Goal: Share content: Share content

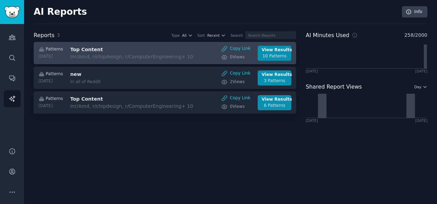
click at [122, 55] on div "In r/Amd, r/chipdesign, r/ComputerEngineering + 10" at bounding box center [131, 56] width 123 height 7
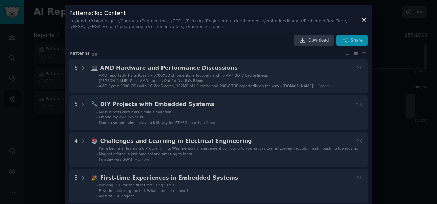
click at [85, 67] on div "Patterns : Top Content In r/Amd, r/chipdesign, r/ComputerEngineering, r/ECE, r/…" at bounding box center [219, 204] width 308 height 399
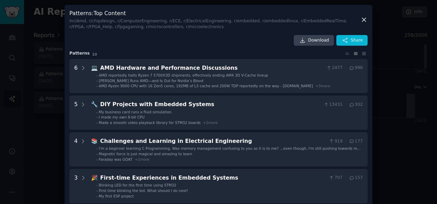
click at [365, 21] on icon at bounding box center [364, 19] width 7 height 7
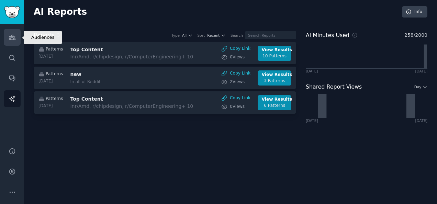
click at [10, 44] on link "Audiences" at bounding box center [12, 37] width 17 height 17
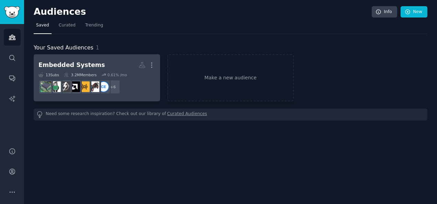
click at [105, 61] on h2 "Embedded Systems More" at bounding box center [97, 65] width 117 height 12
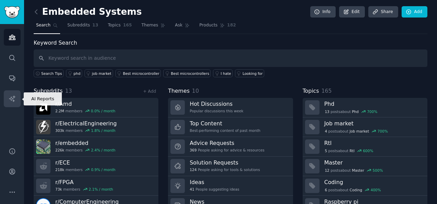
click at [9, 102] on link "AI Reports" at bounding box center [12, 98] width 17 height 17
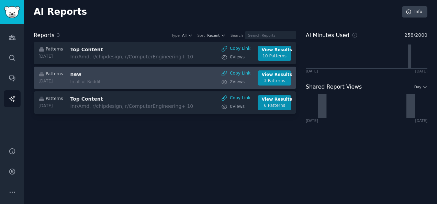
click at [78, 77] on h3 "new" at bounding box center [128, 74] width 116 height 7
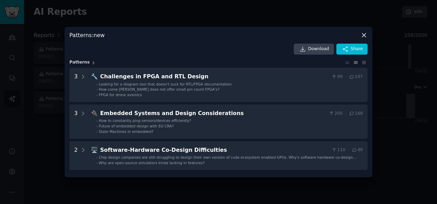
click at [365, 36] on icon at bounding box center [364, 36] width 4 height 4
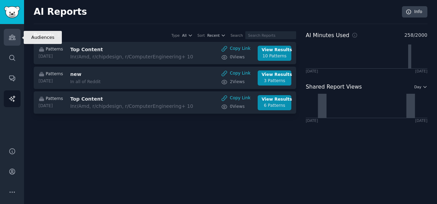
click at [12, 38] on icon "Sidebar" at bounding box center [12, 37] width 7 height 7
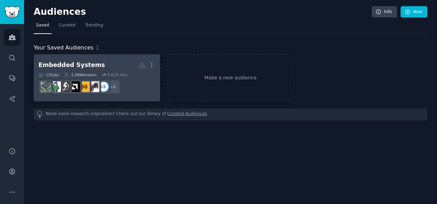
click at [70, 62] on div "Embedded Systems" at bounding box center [72, 65] width 66 height 9
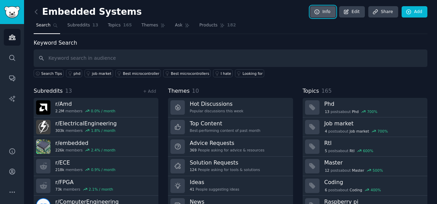
click at [319, 11] on icon at bounding box center [317, 12] width 4 height 4
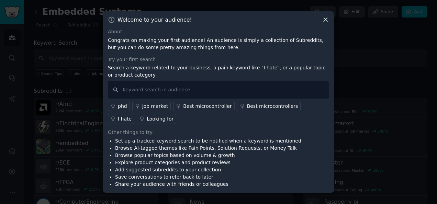
click at [330, 16] on div "Welcome to your audience! About Congrats on making your first audience! An audi…" at bounding box center [218, 102] width 231 height 182
click at [321, 20] on div "Welcome to your audience!" at bounding box center [218, 19] width 221 height 7
click at [326, 21] on icon at bounding box center [325, 19] width 7 height 7
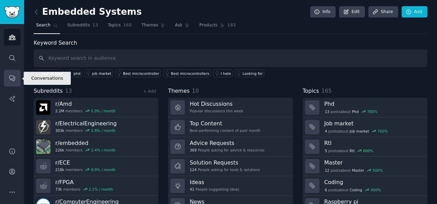
click at [12, 82] on link "Conversations" at bounding box center [12, 78] width 17 height 17
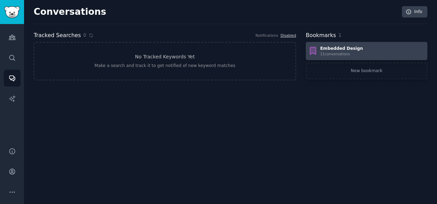
click at [340, 50] on div "Embedded Design" at bounding box center [341, 49] width 43 height 6
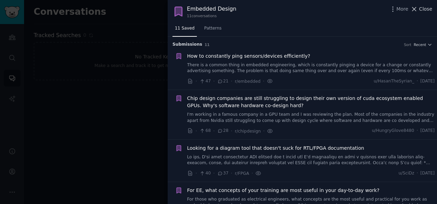
click at [431, 11] on span "Close" at bounding box center [425, 9] width 13 height 7
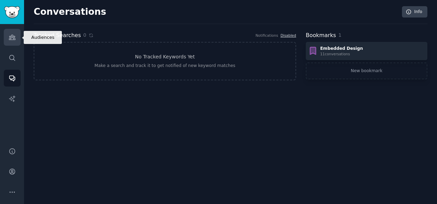
click at [16, 42] on link "Audiences" at bounding box center [12, 37] width 17 height 17
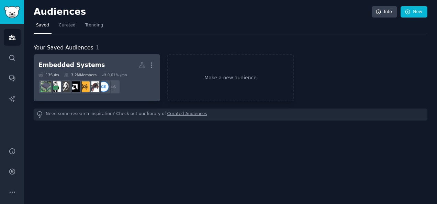
click at [67, 73] on icon at bounding box center [66, 75] width 5 height 5
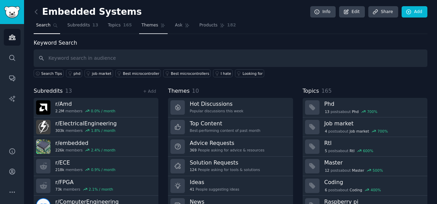
click at [150, 29] on link "Themes" at bounding box center [153, 27] width 29 height 14
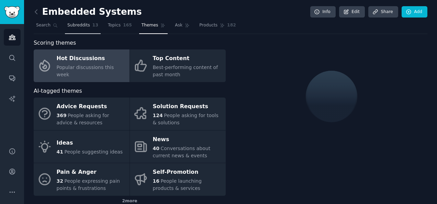
drag, startPoint x: 76, startPoint y: 25, endPoint x: 83, endPoint y: 30, distance: 8.7
click at [76, 26] on span "Subreddits" at bounding box center [78, 25] width 23 height 6
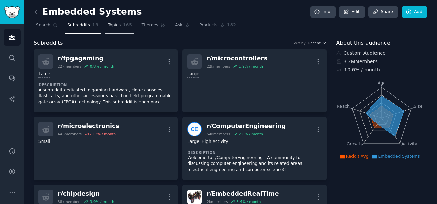
click at [123, 24] on span "165" at bounding box center [127, 25] width 9 height 6
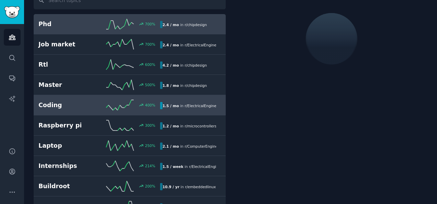
scroll to position [69, 0]
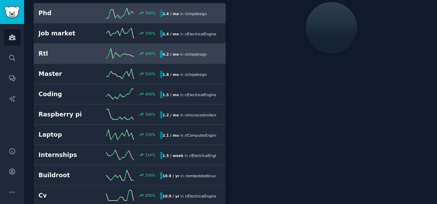
click at [76, 56] on h2 "Rtl" at bounding box center [69, 54] width 61 height 9
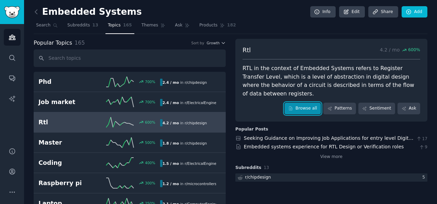
click at [293, 106] on icon at bounding box center [290, 108] width 5 height 5
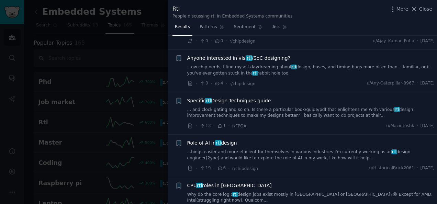
scroll to position [241, 0]
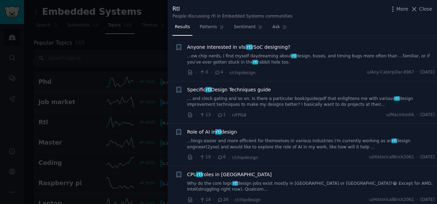
click at [240, 86] on span "Specific rtl Design Techniques guide" at bounding box center [229, 89] width 84 height 7
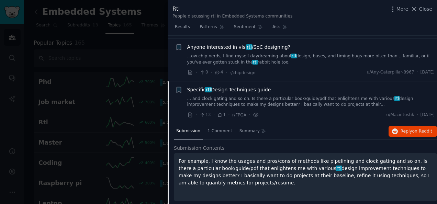
scroll to position [271, 0]
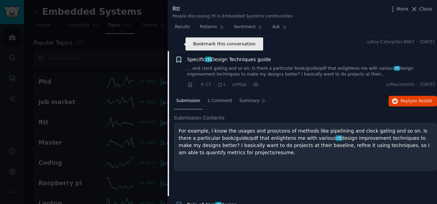
click at [178, 56] on icon "button" at bounding box center [178, 59] width 7 height 7
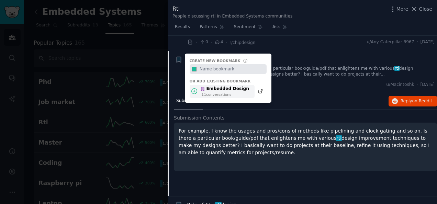
click at [215, 92] on div "11 conversation s" at bounding box center [226, 94] width 48 height 5
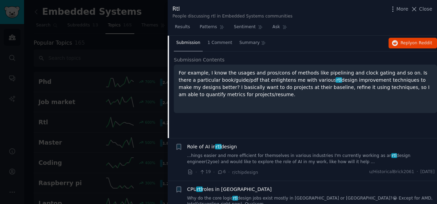
scroll to position [340, 0]
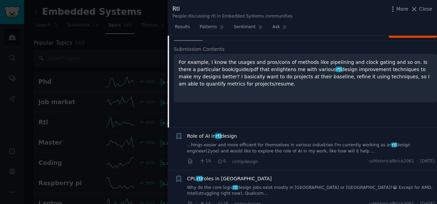
click at [211, 133] on span "Role of AI in rtl design" at bounding box center [212, 136] width 50 height 7
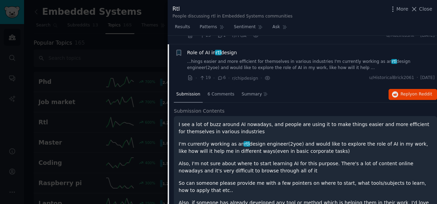
scroll to position [314, 0]
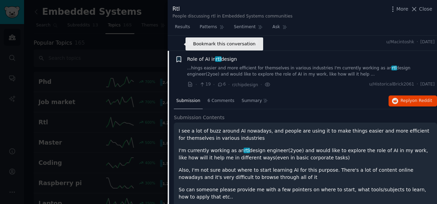
click at [179, 57] on icon "button" at bounding box center [179, 60] width 4 height 6
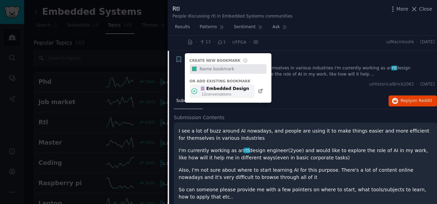
click at [196, 88] on icon at bounding box center [194, 91] width 7 height 7
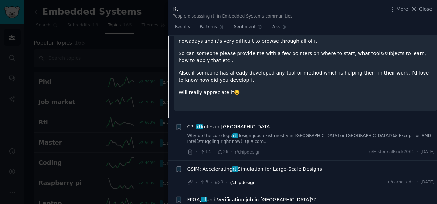
scroll to position [485, 0]
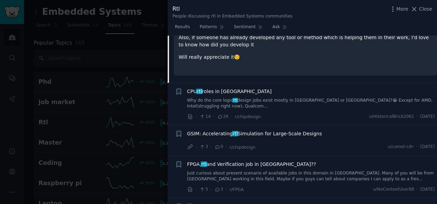
click at [259, 130] on span "GSIM: Accelerating rtl Simulation for Large-Scale Designs" at bounding box center [254, 133] width 135 height 7
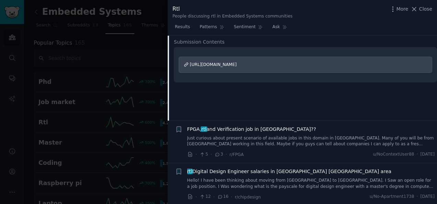
scroll to position [392, 0]
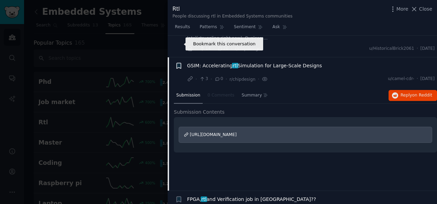
click at [179, 63] on icon "button" at bounding box center [179, 66] width 4 height 6
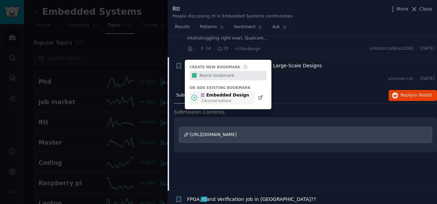
click at [203, 94] on icon at bounding box center [202, 96] width 3 height 4
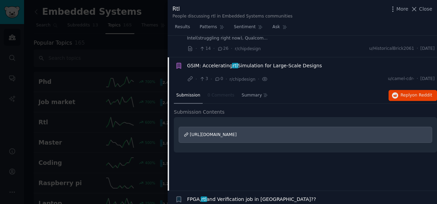
click at [177, 63] on li "Bookmark this conversation GSIM: Accelerating rtl Simulation for Large-Scale De…" at bounding box center [303, 72] width 270 height 30
click at [285, 76] on div "· 3 · 0 · r/chipdesign · u/camel-cdr- · [DATE]" at bounding box center [311, 79] width 248 height 7
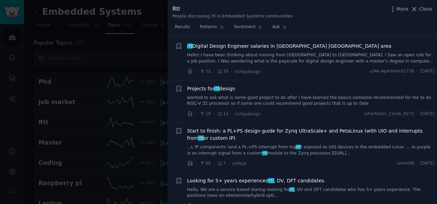
scroll to position [598, 0]
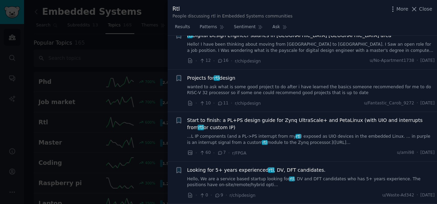
click at [252, 117] on span "Start to finish: a PL+PS design guide for Zynq UltraScale+ and PetaLinux (with …" at bounding box center [311, 124] width 248 height 14
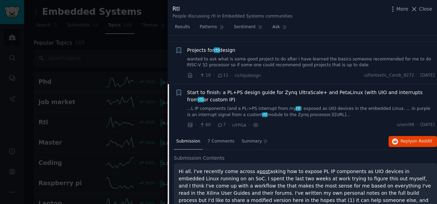
scroll to position [481, 0]
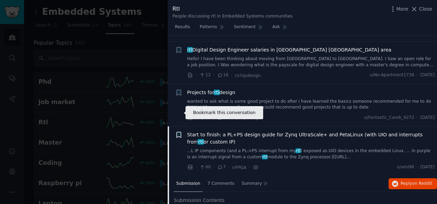
drag, startPoint x: 180, startPoint y: 112, endPoint x: 180, endPoint y: 118, distance: 5.5
click at [180, 132] on icon "button" at bounding box center [179, 135] width 4 height 6
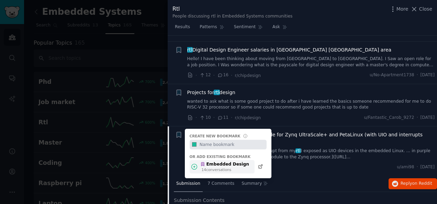
click at [208, 162] on div "Embedded Design" at bounding box center [224, 165] width 49 height 6
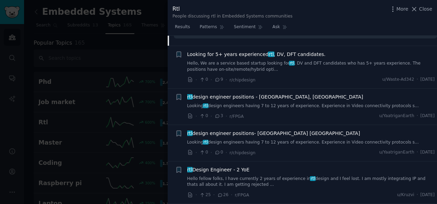
scroll to position [3437, 0]
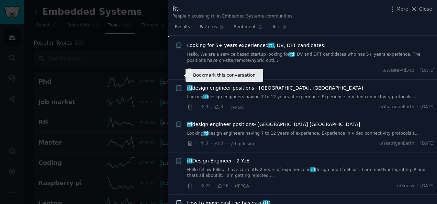
click at [179, 201] on icon "button" at bounding box center [179, 204] width 4 height 6
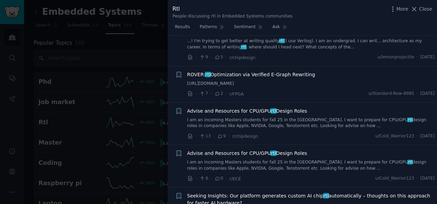
scroll to position [3609, 0]
click at [223, 192] on span "Seeking Insights: Our platform generates custom AI chip rtl automatically – tho…" at bounding box center [311, 199] width 248 height 14
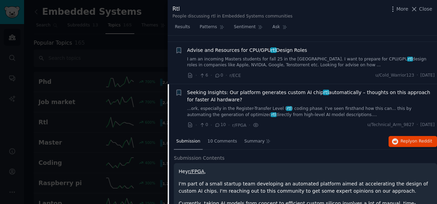
scroll to position [885, 0]
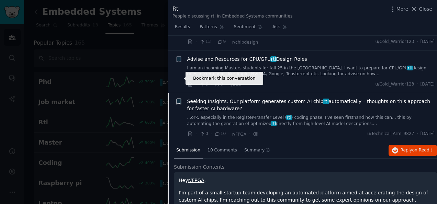
click at [178, 99] on icon "button" at bounding box center [179, 102] width 4 height 6
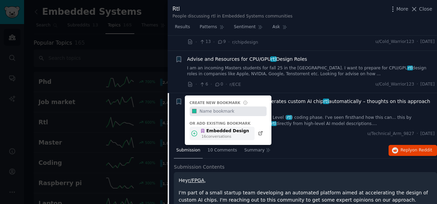
click at [214, 128] on div "Embedded Design" at bounding box center [224, 131] width 49 height 6
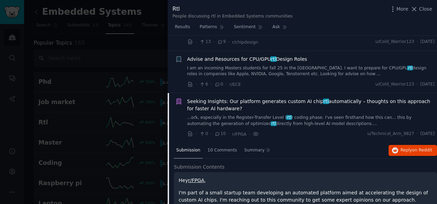
click at [177, 101] on div "Bookmark this conversation" at bounding box center [178, 118] width 7 height 40
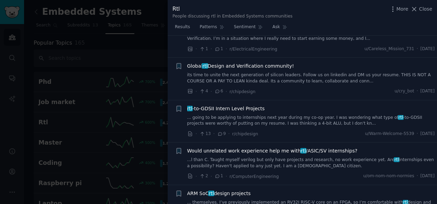
scroll to position [1745, 0]
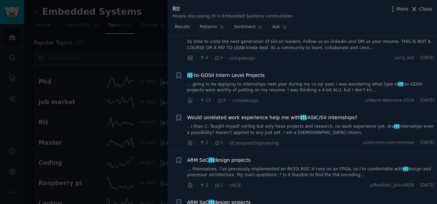
click at [423, 14] on div "Rtl People discussing rtl in Embedded Systems communities More Close" at bounding box center [303, 12] width 260 height 14
click at [424, 8] on span "Close" at bounding box center [425, 9] width 13 height 7
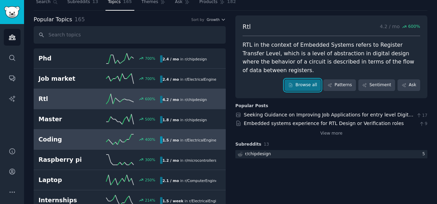
scroll to position [34, 0]
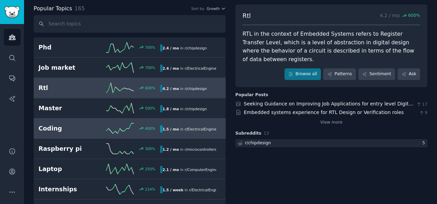
click at [75, 129] on h2 "Coding" at bounding box center [69, 128] width 61 height 9
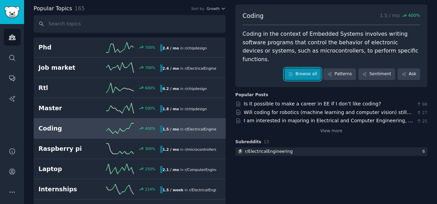
click at [304, 68] on link "Browse all" at bounding box center [303, 74] width 37 height 12
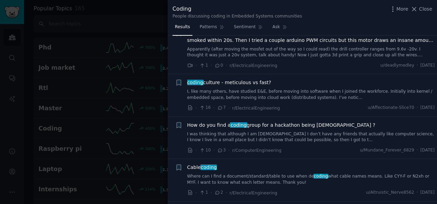
scroll to position [172, 0]
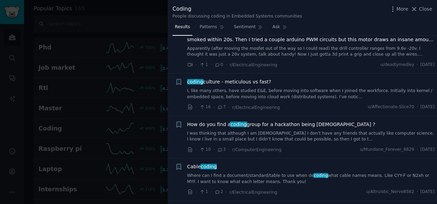
click at [54, 89] on div at bounding box center [218, 102] width 437 height 204
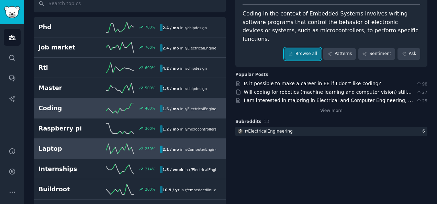
scroll to position [69, 0]
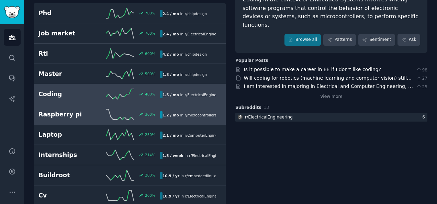
click at [77, 112] on h2 "Raspberry pi" at bounding box center [69, 114] width 61 height 9
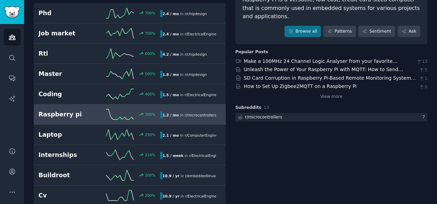
scroll to position [34, 0]
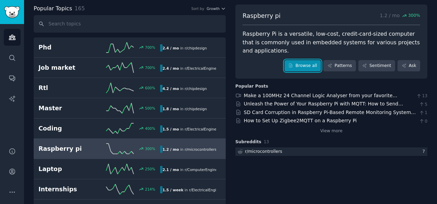
click at [317, 62] on link "Browse all" at bounding box center [303, 66] width 37 height 12
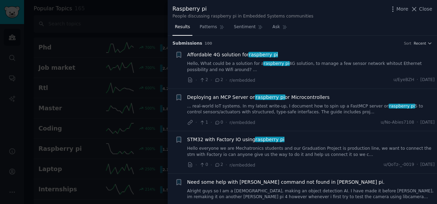
click at [298, 65] on link "Hello, What could be a solution for a raspberry pi 4G solution, to manage a few…" at bounding box center [311, 67] width 248 height 12
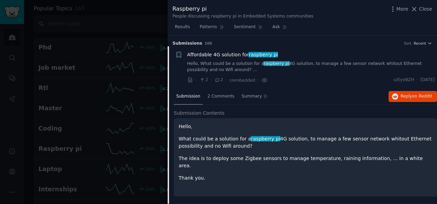
scroll to position [11, 0]
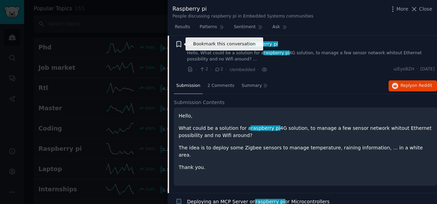
click at [180, 44] on icon "button" at bounding box center [179, 45] width 4 height 6
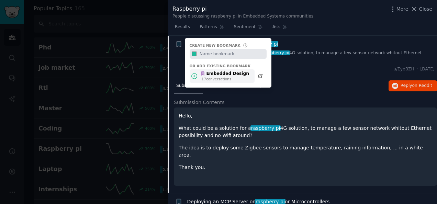
click at [209, 77] on div "17 conversation s" at bounding box center [226, 79] width 48 height 5
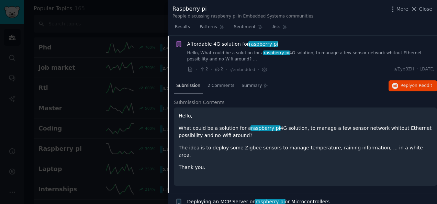
click at [318, 36] on li "Bookmark this conversation Affordable 4G solution for raspberry pi Hello, What …" at bounding box center [303, 57] width 270 height 42
click at [177, 66] on div "Bookmark this conversation" at bounding box center [178, 57] width 7 height 33
click at [290, 68] on div "· 2 · 2 · r/embedded · u/EyeBZH · [DATE]" at bounding box center [311, 69] width 248 height 7
click at [386, 30] on div "Results Patterns Sentiment Ask" at bounding box center [303, 29] width 270 height 14
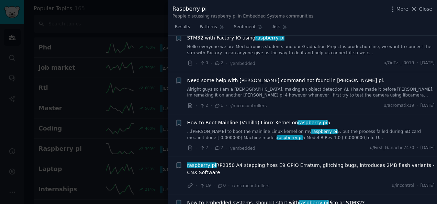
scroll to position [251, 0]
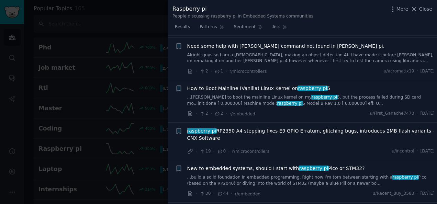
drag, startPoint x: 200, startPoint y: 92, endPoint x: 206, endPoint y: 92, distance: 5.9
click at [200, 95] on link "...[PERSON_NAME] to boot the mainline Linux kernel on my raspberry pi 5, but th…" at bounding box center [311, 101] width 248 height 12
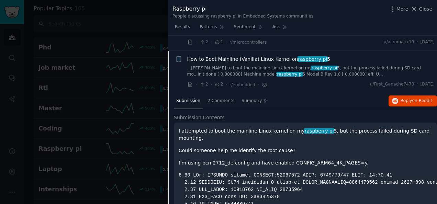
scroll to position [180, 0]
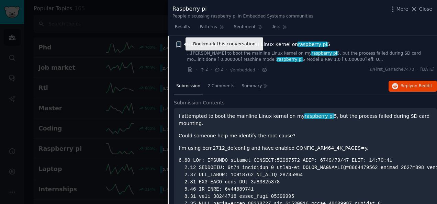
click at [178, 45] on icon "button" at bounding box center [179, 45] width 4 height 6
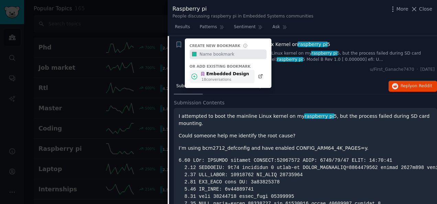
click at [215, 75] on div "Embedded Design" at bounding box center [224, 74] width 49 height 6
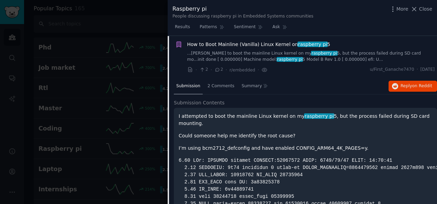
click at [202, 44] on span "How to Boot Mainline (Vanilla) Linux Kernel on raspberry pi 5" at bounding box center [258, 44] width 143 height 7
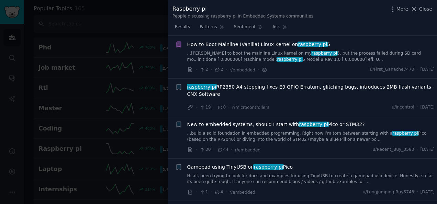
click at [222, 128] on div "New to embedded systems, should I start with raspberry pi Pico or STM32? ...bui…" at bounding box center [311, 132] width 248 height 22
click at [223, 129] on div "New to embedded systems, should I start with raspberry pi Pico or STM32? ...bui…" at bounding box center [311, 132] width 248 height 22
click at [240, 128] on div "New to embedded systems, should I start with raspberry pi Pico or STM32? ...bui…" at bounding box center [311, 132] width 248 height 22
click at [241, 124] on span "New to embedded systems, should I start with raspberry pi Pico or STM32?" at bounding box center [276, 124] width 178 height 7
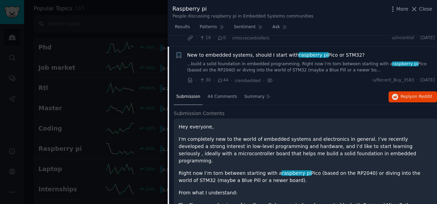
scroll to position [260, 0]
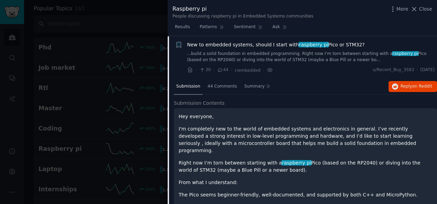
click at [176, 45] on icon "button" at bounding box center [178, 44] width 7 height 7
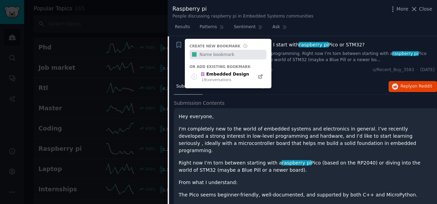
click at [210, 85] on div "Create new bookmark #1abc9c Or add existing bookmark Embedded Design 19 convers…" at bounding box center [228, 64] width 87 height 50
click at [208, 80] on div "19 conversation s" at bounding box center [226, 79] width 48 height 5
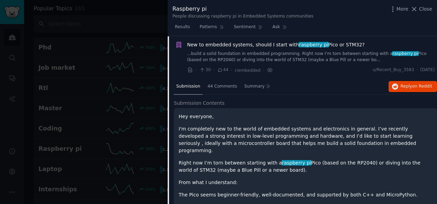
click at [204, 46] on span "New to embedded systems, should I start with raspberry pi Pico or STM32?" at bounding box center [276, 44] width 178 height 7
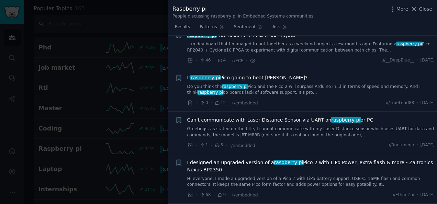
scroll to position [535, 0]
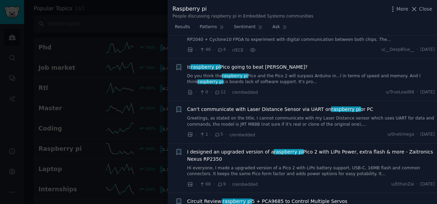
drag, startPoint x: 97, startPoint y: 28, endPoint x: 140, endPoint y: 21, distance: 43.1
click at [98, 28] on div at bounding box center [218, 102] width 437 height 204
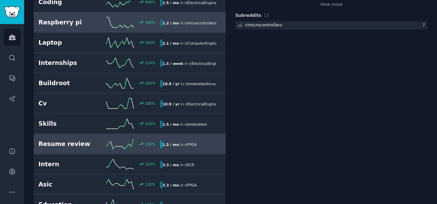
scroll to position [172, 0]
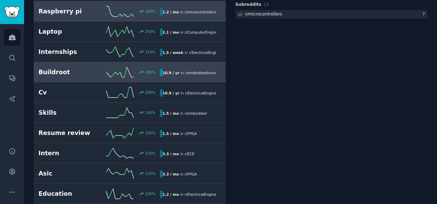
click at [118, 74] on icon at bounding box center [120, 72] width 28 height 10
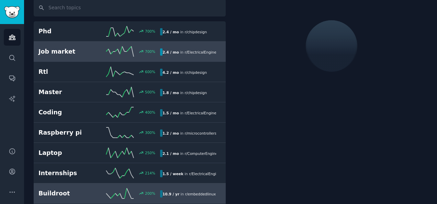
scroll to position [38, 0]
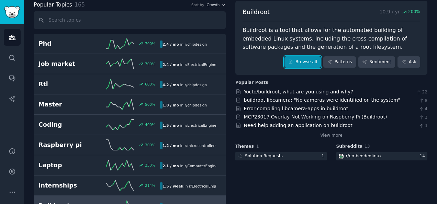
click at [303, 64] on link "Browse all" at bounding box center [303, 62] width 37 height 12
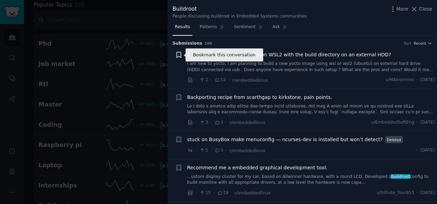
click at [177, 54] on icon "button" at bounding box center [179, 55] width 4 height 6
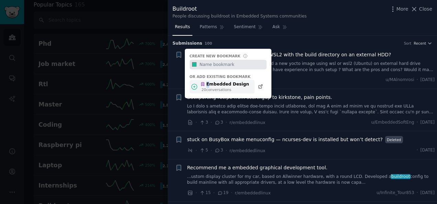
click at [207, 86] on div "Embedded Design" at bounding box center [224, 84] width 49 height 6
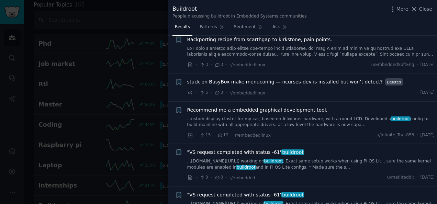
scroll to position [69, 0]
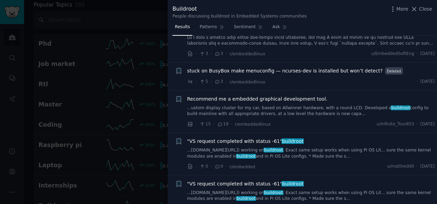
click at [237, 98] on span "Recommend me a embedded graphical development tool." at bounding box center [257, 99] width 141 height 7
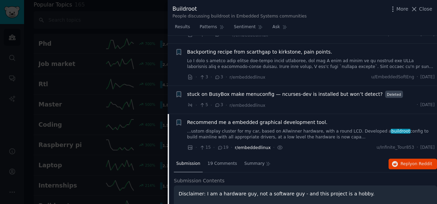
scroll to position [55, 0]
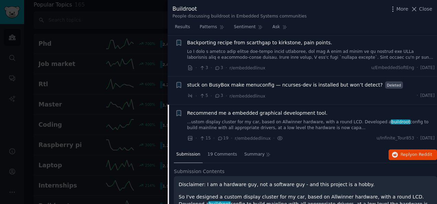
click at [261, 108] on li "Bookmark this conversation + Recommend me a embedded graphical development tool…" at bounding box center [303, 126] width 270 height 42
click at [263, 110] on span "Recommend me a embedded graphical development tool." at bounding box center [257, 113] width 141 height 7
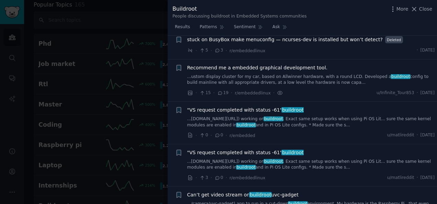
scroll to position [89, 0]
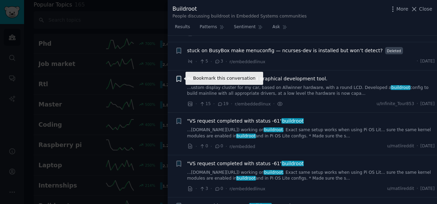
click at [178, 77] on icon "button" at bounding box center [179, 79] width 4 height 6
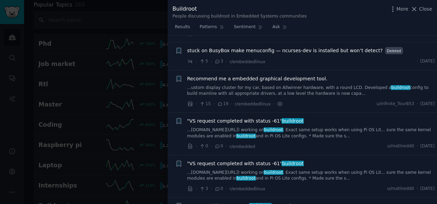
click at [206, 131] on link "...[DOMAIN_NAME][URL]) working on buildroot . Exact same setup works when using…" at bounding box center [311, 133] width 248 height 12
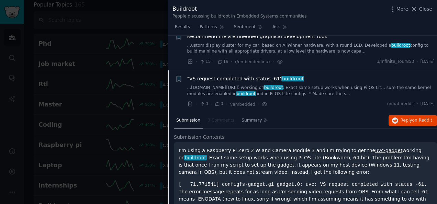
click at [212, 85] on link "...[DOMAIN_NAME][URL]) working on buildroot . Exact same setup works when using…" at bounding box center [311, 91] width 248 height 12
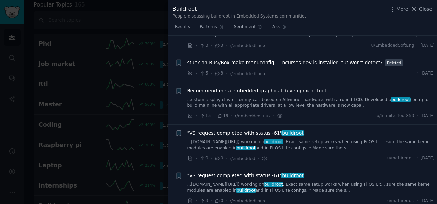
scroll to position [63, 0]
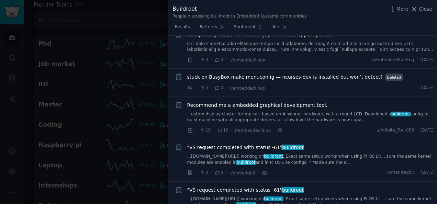
drag, startPoint x: 83, startPoint y: 67, endPoint x: 141, endPoint y: 60, distance: 58.8
click at [83, 67] on div at bounding box center [218, 102] width 437 height 204
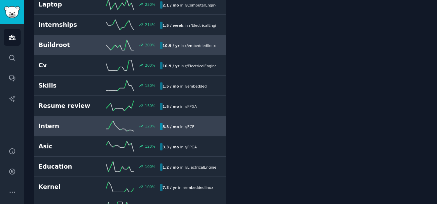
scroll to position [210, 0]
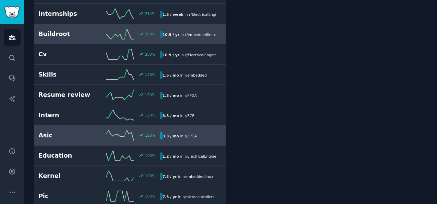
click at [100, 133] on div "120 %" at bounding box center [129, 135] width 61 height 10
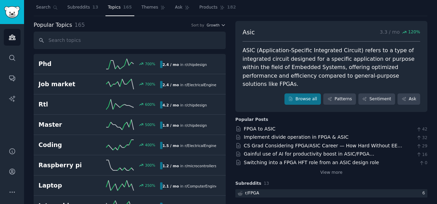
scroll to position [4, 0]
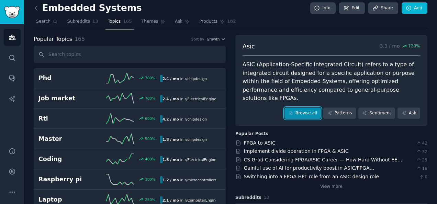
click at [309, 108] on link "Browse all" at bounding box center [303, 114] width 37 height 12
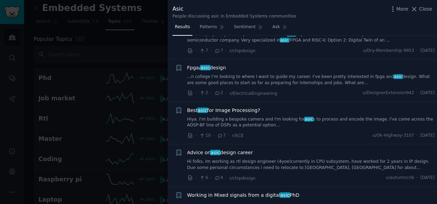
scroll to position [241, 0]
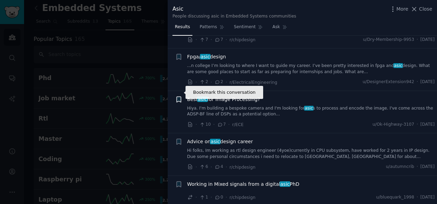
click at [180, 97] on icon "button" at bounding box center [179, 100] width 4 height 6
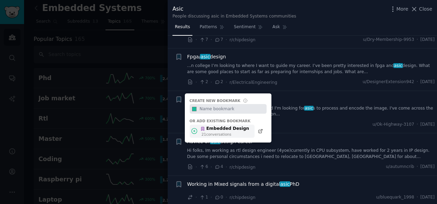
click at [217, 126] on div "Embedded Design" at bounding box center [224, 129] width 49 height 6
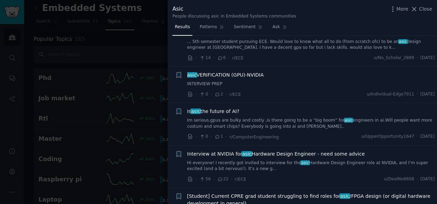
scroll to position [653, 0]
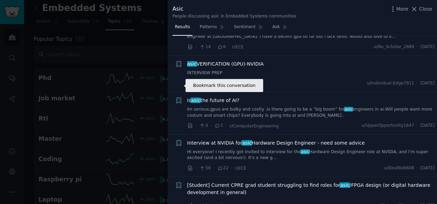
click at [176, 97] on icon "button" at bounding box center [178, 100] width 7 height 7
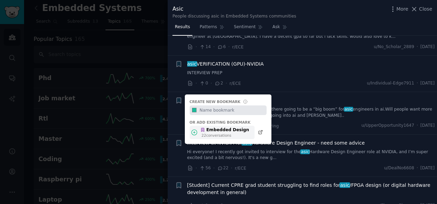
click at [215, 127] on div "Embedded Design" at bounding box center [224, 130] width 49 height 6
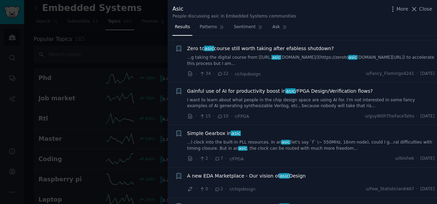
scroll to position [859, 0]
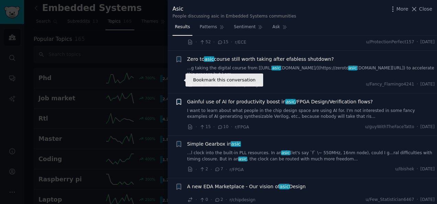
click at [179, 98] on icon "button" at bounding box center [178, 101] width 7 height 7
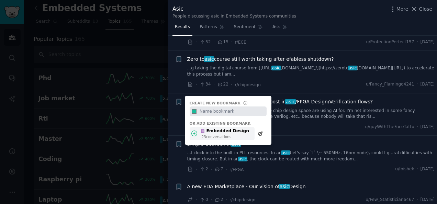
click at [222, 134] on div "23 conversation s" at bounding box center [226, 136] width 48 height 5
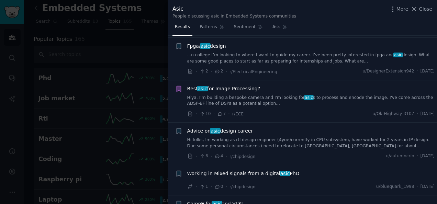
scroll to position [241, 0]
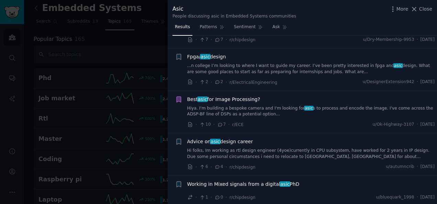
click at [425, 8] on span "Close" at bounding box center [425, 9] width 13 height 7
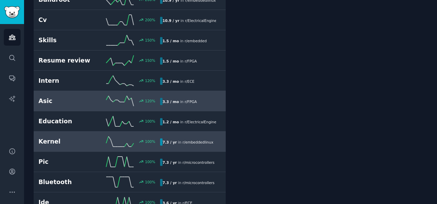
scroll to position [279, 0]
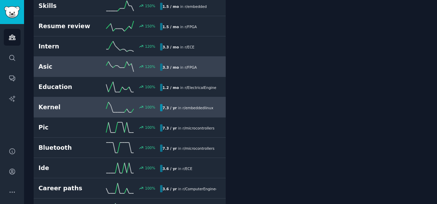
click at [69, 105] on h2 "Kernel" at bounding box center [69, 107] width 61 height 9
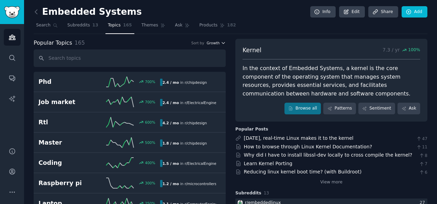
click at [215, 43] on span "Growth" at bounding box center [213, 43] width 13 height 5
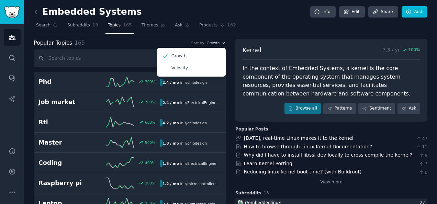
click at [181, 40] on div "Popular Topics 165 Sort by Growth Growth Velocity" at bounding box center [130, 43] width 192 height 9
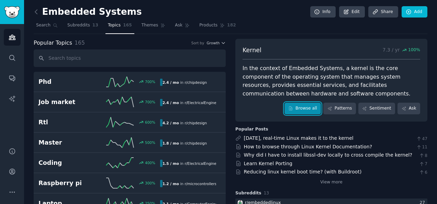
click at [302, 109] on link "Browse all" at bounding box center [303, 109] width 37 height 12
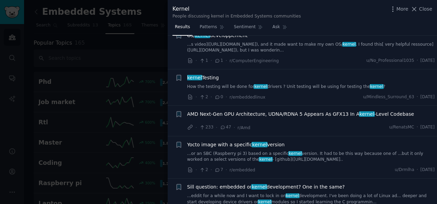
scroll to position [413, 0]
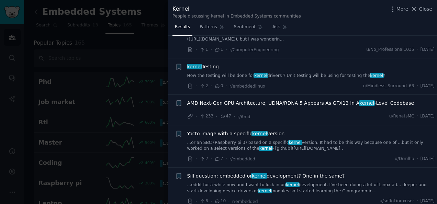
click at [304, 74] on link "How the testing will be done for kernel drivers ? Unit testing will be using fo…" at bounding box center [311, 76] width 248 height 6
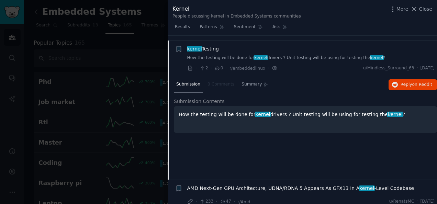
scroll to position [434, 0]
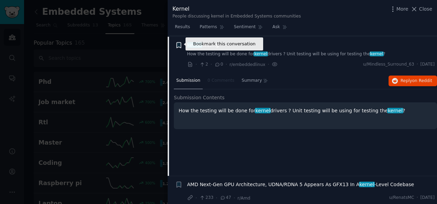
click at [179, 45] on icon "button" at bounding box center [179, 46] width 4 height 6
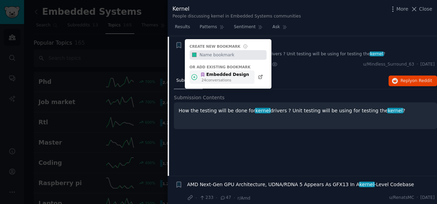
click at [223, 73] on div "Embedded Design" at bounding box center [224, 75] width 49 height 6
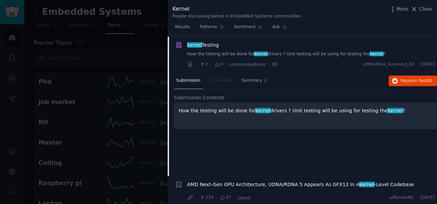
click at [182, 58] on div "Bookmark this conversation" at bounding box center [178, 55] width 7 height 26
click at [207, 47] on span "kernel Testing" at bounding box center [203, 45] width 32 height 7
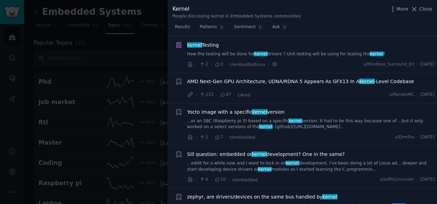
scroll to position [469, 0]
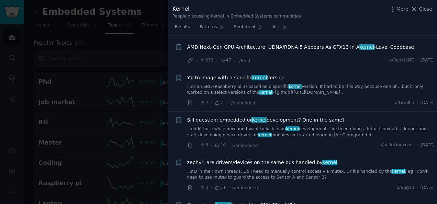
click at [236, 74] on span "Yocto image with a specific kernel version" at bounding box center [236, 77] width 98 height 7
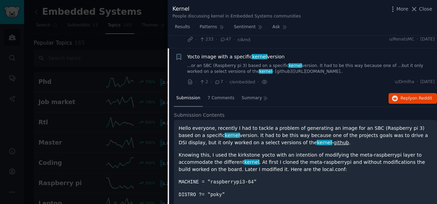
scroll to position [501, 0]
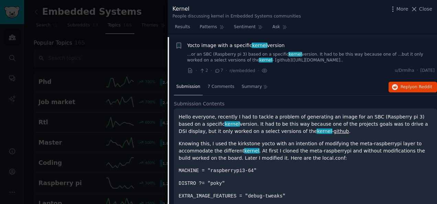
click at [231, 52] on link "...or an SBC (Raspberry pi 3) based on a specific kernel version. It had to be …" at bounding box center [311, 58] width 248 height 12
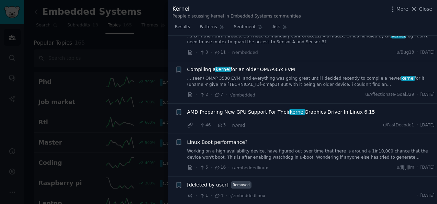
scroll to position [638, 0]
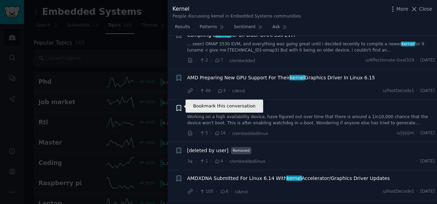
click at [177, 107] on icon "button" at bounding box center [179, 109] width 4 height 6
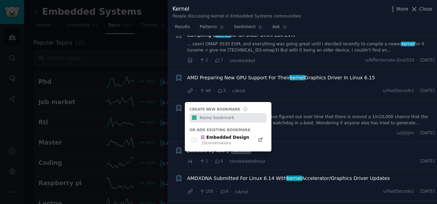
click at [213, 130] on div "Or add existing bookmark" at bounding box center [228, 130] width 77 height 5
click at [222, 141] on div "25 conversation s" at bounding box center [226, 143] width 48 height 5
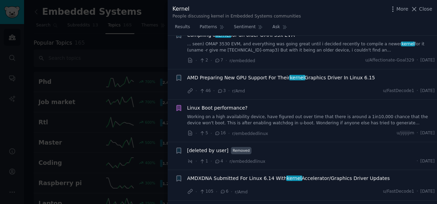
click at [325, 114] on link "Working on a high availability device, have figured out over time that there is…" at bounding box center [311, 120] width 248 height 12
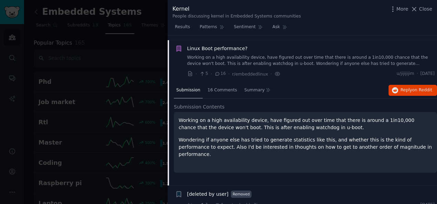
scroll to position [701, 0]
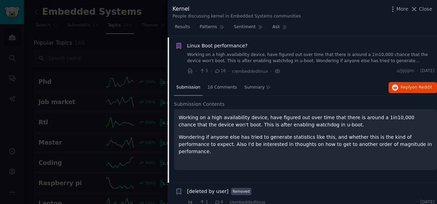
click at [280, 62] on div "Linux Boot performance? Working on a high availability device, have figured out…" at bounding box center [311, 58] width 248 height 33
click at [207, 50] on div "Linux Boot performance? Working on a high availability device, have figured out…" at bounding box center [311, 53] width 248 height 22
click at [207, 45] on span "Linux Boot performance?" at bounding box center [217, 45] width 61 height 7
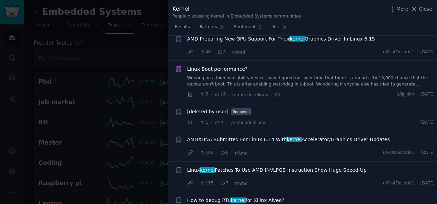
scroll to position [632, 0]
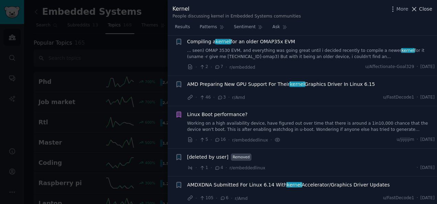
click at [424, 9] on span "Close" at bounding box center [425, 9] width 13 height 7
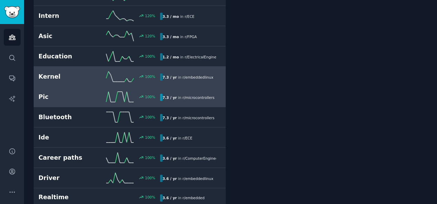
click at [135, 93] on div "100 %" at bounding box center [129, 97] width 61 height 10
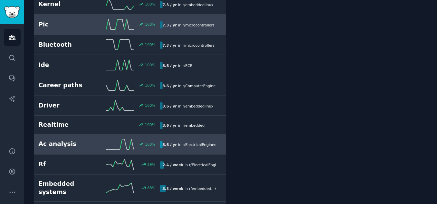
scroll to position [416, 0]
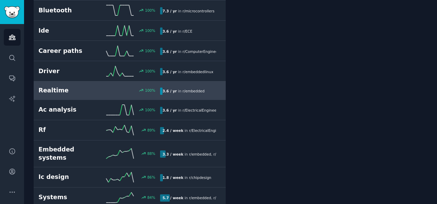
click at [112, 89] on div "100 %" at bounding box center [129, 90] width 61 height 5
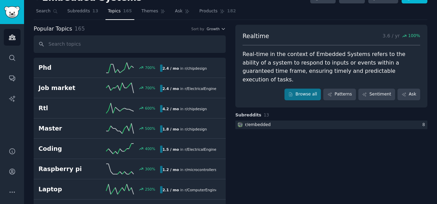
scroll to position [4, 0]
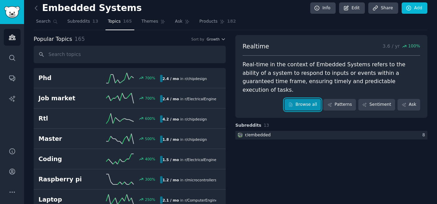
click at [308, 99] on link "Browse all" at bounding box center [303, 105] width 37 height 12
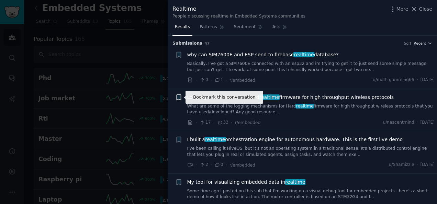
click at [175, 97] on icon "button" at bounding box center [178, 97] width 7 height 7
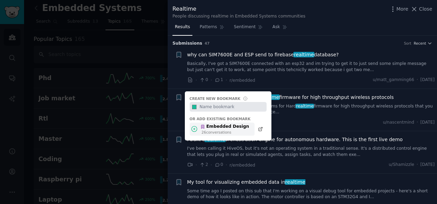
click at [217, 127] on div "Embedded Design" at bounding box center [224, 127] width 49 height 6
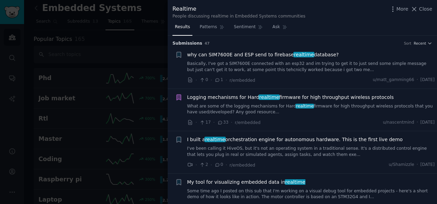
scroll to position [34, 0]
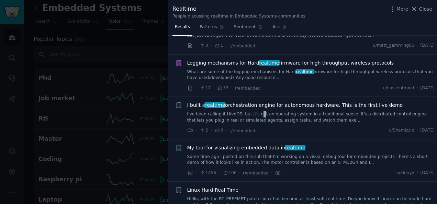
click at [254, 110] on div "I built a realtime orchestration engine for autonomous hardware. This is the fi…" at bounding box center [311, 113] width 248 height 22
drag, startPoint x: 254, startPoint y: 110, endPoint x: 234, endPoint y: 115, distance: 20.4
click at [234, 115] on link "I've been calling it HiveOS, but it's not an operating system in a traditional …" at bounding box center [311, 117] width 248 height 12
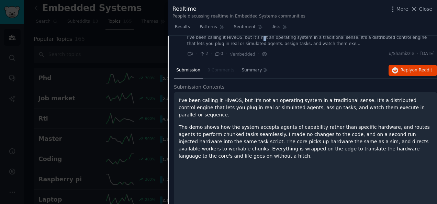
scroll to position [96, 0]
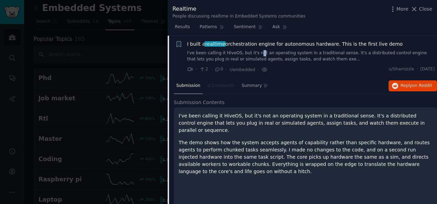
click at [212, 43] on span "realtime" at bounding box center [215, 44] width 21 height 6
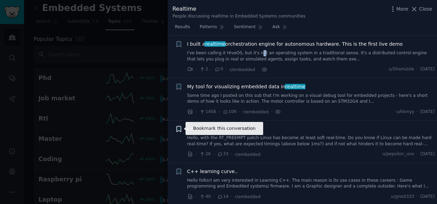
click at [178, 128] on icon "button" at bounding box center [179, 130] width 4 height 6
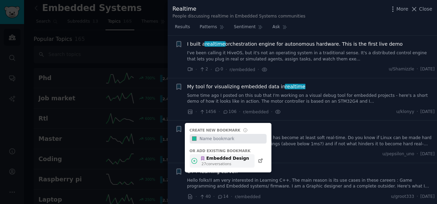
click at [204, 156] on div "Embedded Design" at bounding box center [224, 159] width 49 height 6
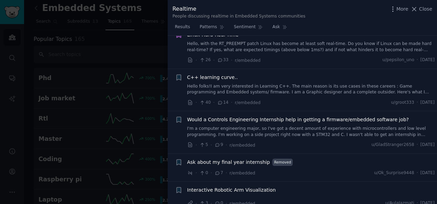
scroll to position [199, 0]
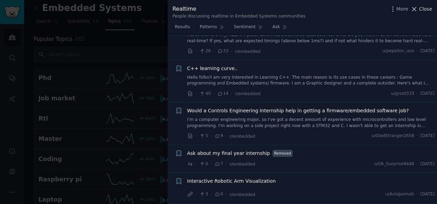
click at [427, 7] on span "Close" at bounding box center [425, 9] width 13 height 7
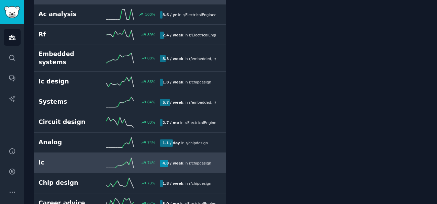
scroll to position [550, 0]
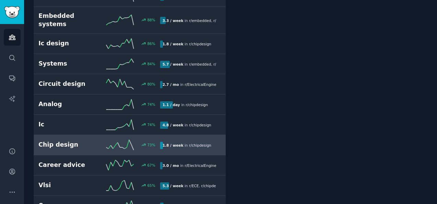
click at [80, 141] on h2 "Chip design" at bounding box center [69, 145] width 61 height 9
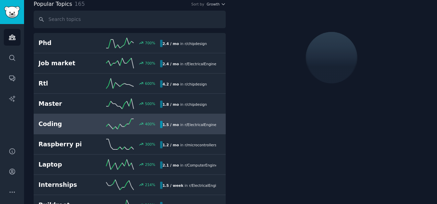
scroll to position [38, 0]
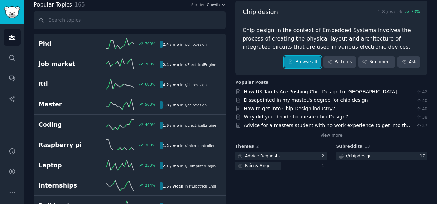
click at [303, 63] on link "Browse all" at bounding box center [303, 62] width 37 height 12
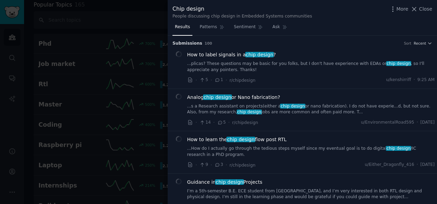
click at [252, 62] on link "...plicas? These questions may be basic for you folks, but I don't have experie…" at bounding box center [311, 67] width 248 height 12
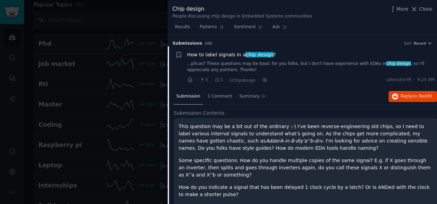
scroll to position [11, 0]
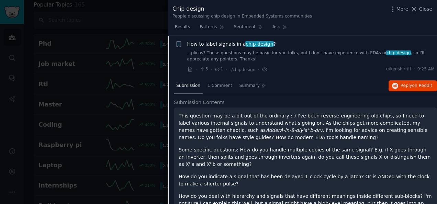
click at [219, 44] on span "How to label signals in a chip design ?" at bounding box center [231, 44] width 89 height 7
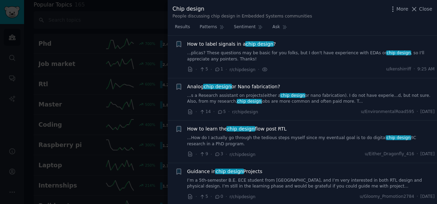
click at [235, 87] on span "Analog chip design or Nano fabrication?" at bounding box center [233, 86] width 93 height 7
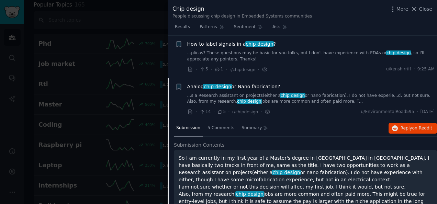
scroll to position [53, 0]
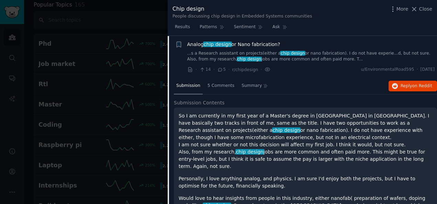
click at [240, 55] on link "...s a Research assistant on projects(either a chip design or nano fabrication)…" at bounding box center [311, 57] width 248 height 12
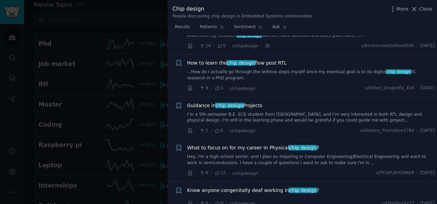
scroll to position [87, 0]
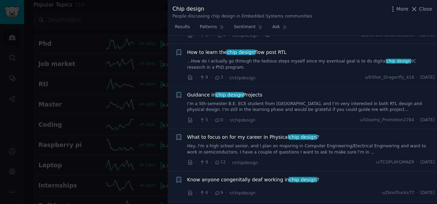
click at [293, 63] on link "...How do I actually go through the tedious steps myself since my eventual goal…" at bounding box center [311, 64] width 248 height 12
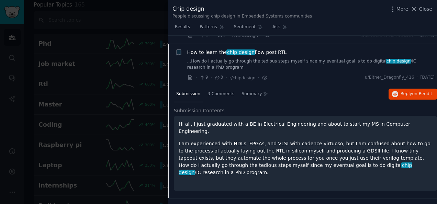
scroll to position [96, 0]
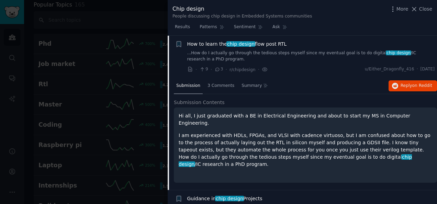
click at [292, 45] on div "How to learn the chip design flow post RTL" at bounding box center [311, 44] width 248 height 7
click at [271, 42] on span "How to learn the chip design flow post RTL" at bounding box center [237, 44] width 100 height 7
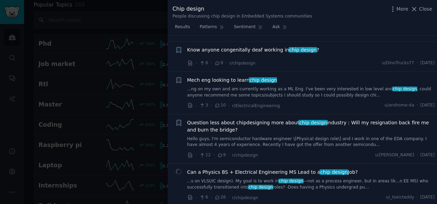
scroll to position [233, 0]
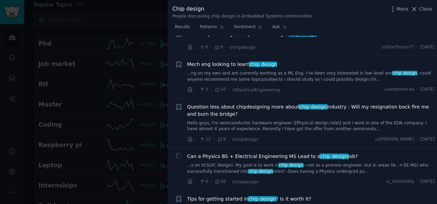
click at [158, 19] on div at bounding box center [218, 102] width 437 height 204
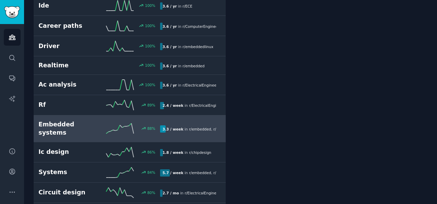
scroll to position [451, 0]
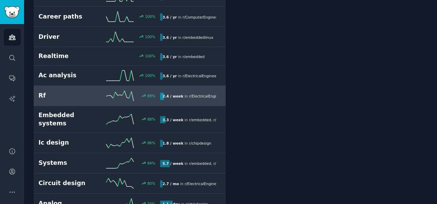
click at [86, 93] on h2 "Rf" at bounding box center [69, 95] width 61 height 9
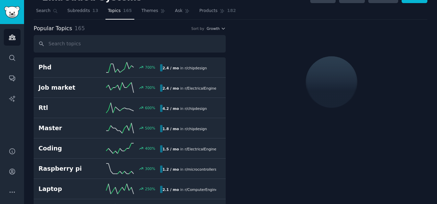
scroll to position [4, 0]
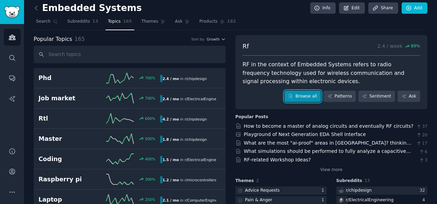
click at [307, 96] on link "Browse all" at bounding box center [303, 97] width 37 height 12
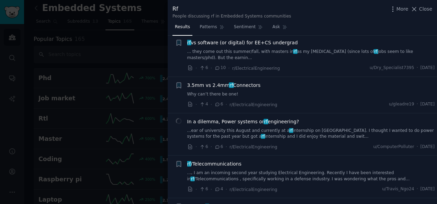
scroll to position [516, 0]
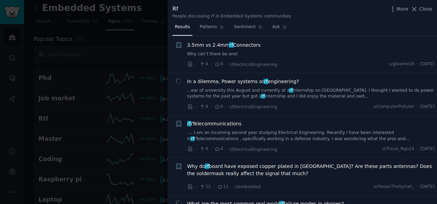
click at [221, 120] on span "rf /Telecommunications" at bounding box center [214, 123] width 54 height 7
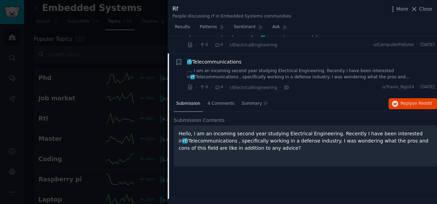
scroll to position [582, 0]
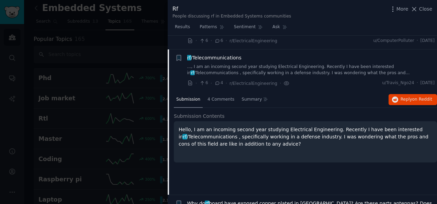
click at [210, 54] on span "rf /Telecommunications" at bounding box center [214, 57] width 54 height 7
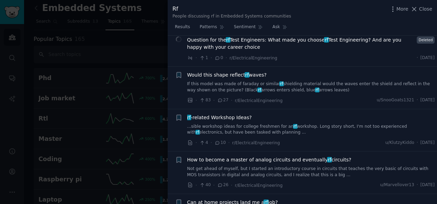
scroll to position [891, 0]
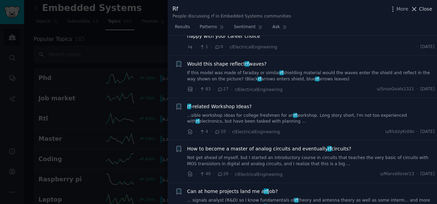
click at [424, 8] on span "Close" at bounding box center [425, 9] width 13 height 7
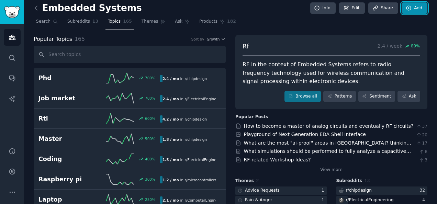
click at [423, 12] on link "Add" at bounding box center [415, 8] width 26 height 12
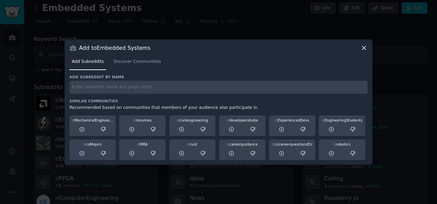
click at [367, 58] on nav "Add Subreddits Discover Communities" at bounding box center [218, 63] width 298 height 14
click at [367, 47] on icon at bounding box center [364, 47] width 7 height 7
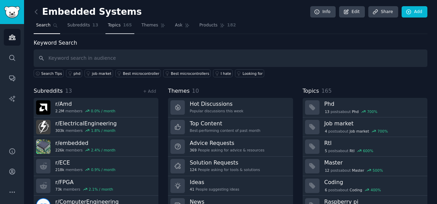
click at [111, 23] on span "Topics" at bounding box center [114, 25] width 13 height 6
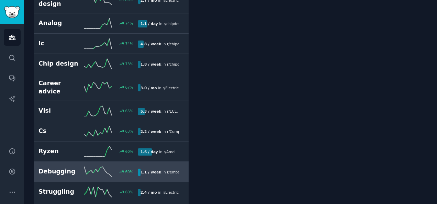
scroll to position [653, 0]
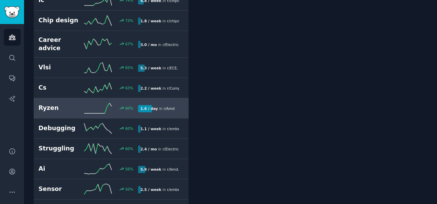
click at [84, 124] on h2 "Debugging" at bounding box center [62, 128] width 46 height 9
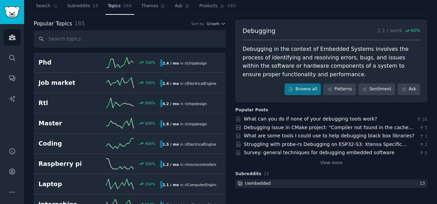
scroll to position [4, 0]
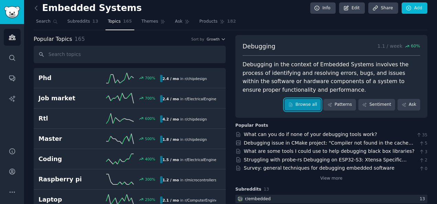
click at [307, 108] on link "Browse all" at bounding box center [303, 105] width 37 height 12
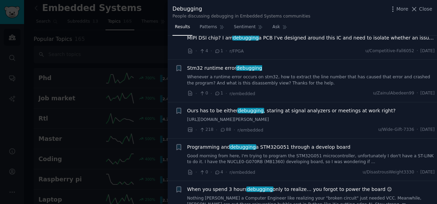
scroll to position [413, 0]
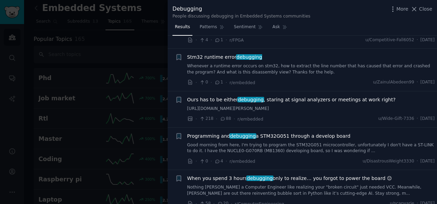
click at [421, 11] on span "Close" at bounding box center [425, 9] width 13 height 7
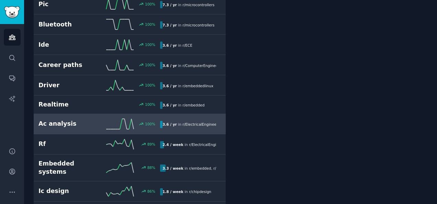
scroll to position [451, 0]
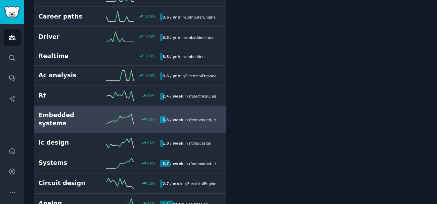
click at [78, 113] on h2 "Embedded systems" at bounding box center [69, 119] width 61 height 17
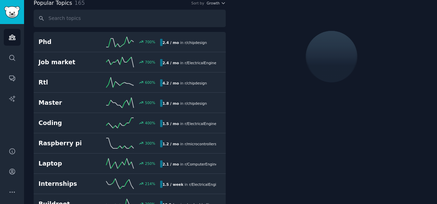
scroll to position [38, 0]
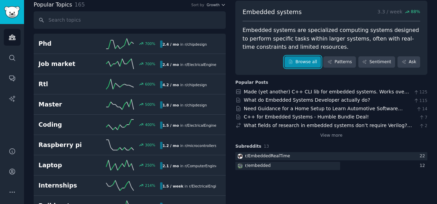
click at [304, 59] on link "Browse all" at bounding box center [303, 62] width 37 height 12
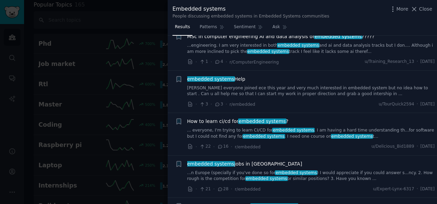
scroll to position [138, 0]
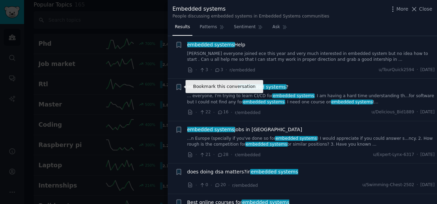
click at [180, 89] on icon "button" at bounding box center [179, 88] width 4 height 6
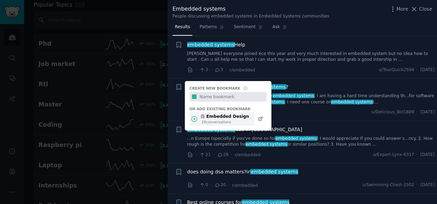
click at [208, 124] on div "28 conversation s" at bounding box center [226, 122] width 48 height 5
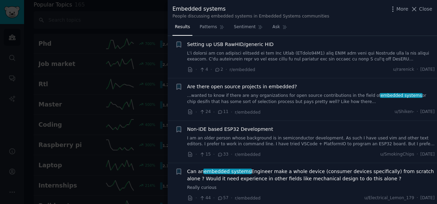
scroll to position [963, 0]
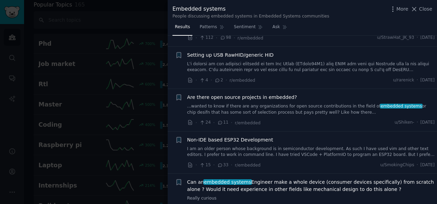
click at [275, 94] on span "Are there open source projects in embedded?" at bounding box center [242, 97] width 110 height 7
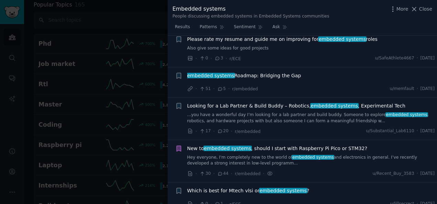
scroll to position [1541, 0]
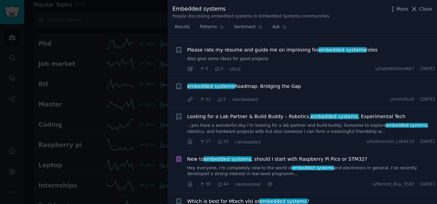
click at [258, 83] on span "embedded systems Roadmap: Bridging the Gap" at bounding box center [244, 86] width 114 height 7
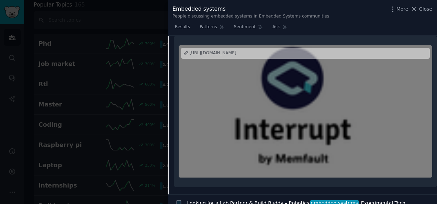
scroll to position [1455, 0]
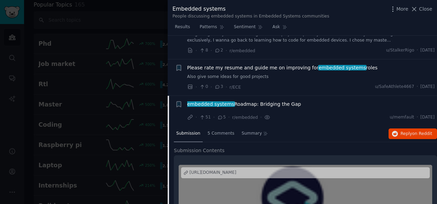
click at [195, 101] on span "embedded systems" at bounding box center [211, 104] width 48 height 6
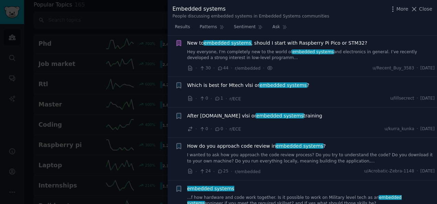
scroll to position [1592, 0]
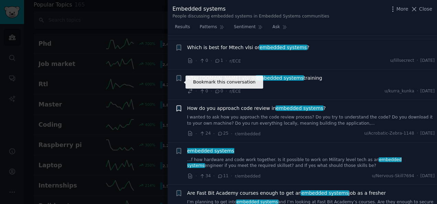
click at [178, 106] on icon "button" at bounding box center [179, 109] width 4 height 6
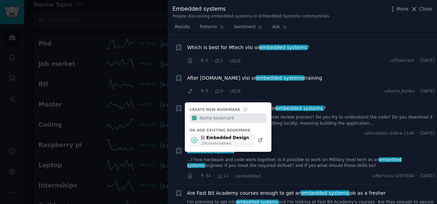
click at [198, 134] on div "Embedded Design 29 conversation s" at bounding box center [222, 140] width 65 height 13
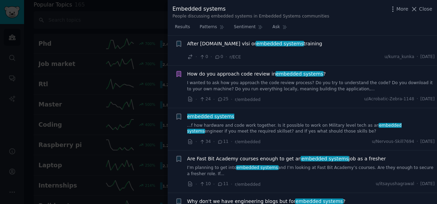
click at [290, 123] on link "...f how hardware and code work together. Is it possible to work on Military le…" at bounding box center [311, 129] width 248 height 12
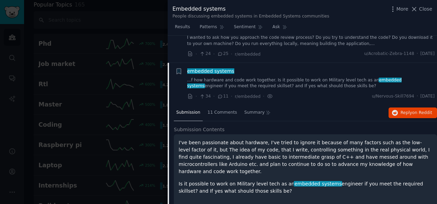
scroll to position [1673, 0]
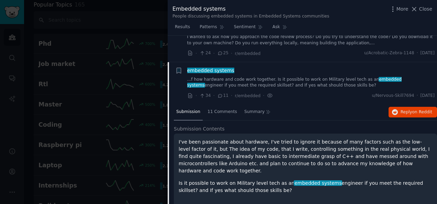
click at [249, 77] on link "...f how hardware and code work together. Is it possible to work on Military le…" at bounding box center [311, 83] width 248 height 12
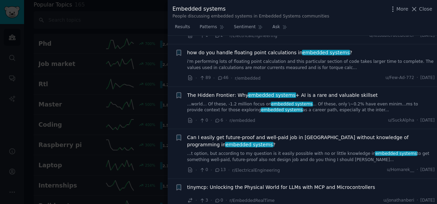
scroll to position [1913, 0]
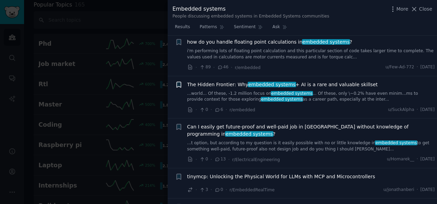
click at [178, 81] on div "Bookmark this conversation +" at bounding box center [178, 97] width 7 height 33
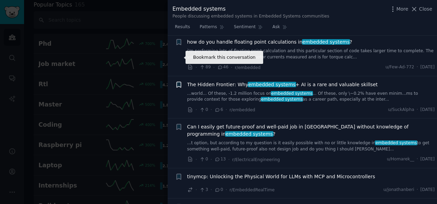
click at [178, 82] on icon "button" at bounding box center [179, 85] width 4 height 6
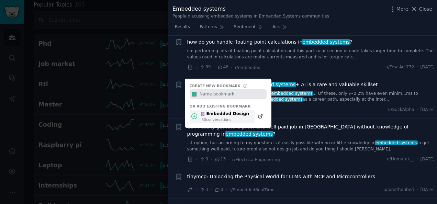
click at [209, 111] on div "Embedded Design" at bounding box center [224, 114] width 49 height 6
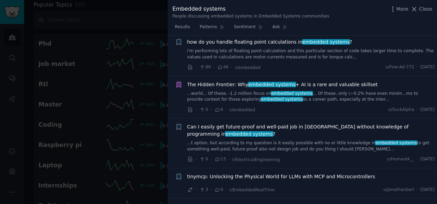
drag, startPoint x: 138, startPoint y: 22, endPoint x: 155, endPoint y: 25, distance: 16.9
click at [138, 22] on div at bounding box center [218, 102] width 437 height 204
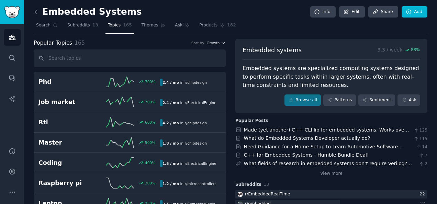
click at [209, 45] on div "Popular Topics 165 Sort by Growth" at bounding box center [130, 43] width 192 height 9
click at [213, 42] on span "Growth" at bounding box center [213, 43] width 13 height 5
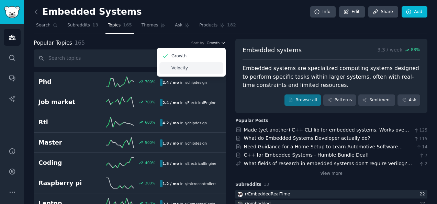
click at [209, 65] on div "Velocity" at bounding box center [192, 68] width 64 height 12
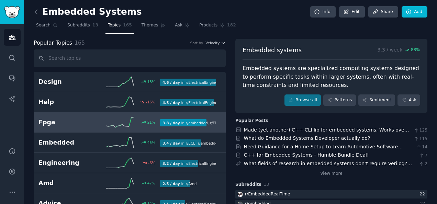
click at [71, 114] on link "Fpga 21 % 3.8 / day in r/ embedded , r/ FPGA , and 2 other s" at bounding box center [130, 122] width 192 height 20
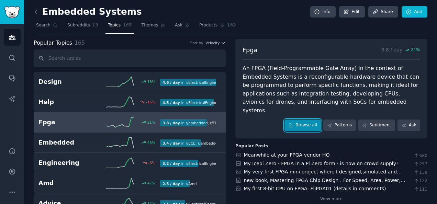
click at [308, 120] on link "Browse all" at bounding box center [303, 126] width 37 height 12
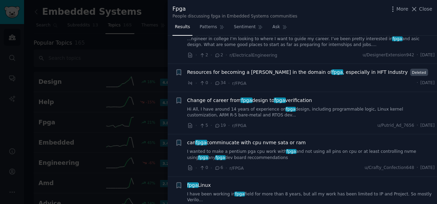
scroll to position [1341, 0]
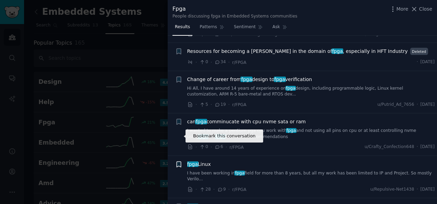
click at [178, 162] on icon "button" at bounding box center [179, 165] width 4 height 6
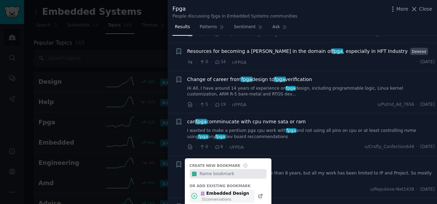
click at [210, 191] on div "Embedded Design" at bounding box center [224, 194] width 49 height 6
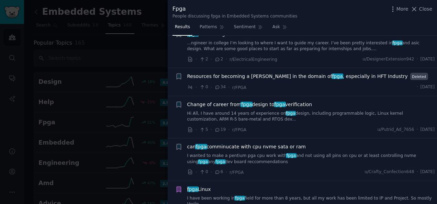
scroll to position [1306, 0]
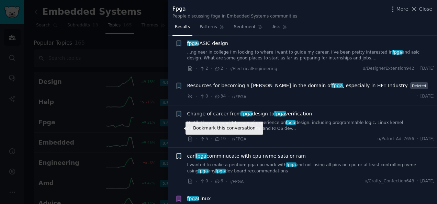
click at [182, 153] on icon "button" at bounding box center [178, 156] width 7 height 7
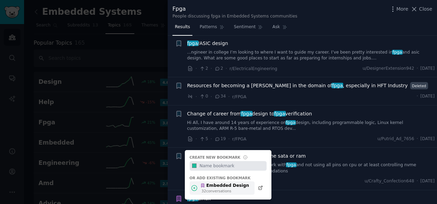
click at [199, 182] on div "Embedded Design 32 conversation s" at bounding box center [222, 188] width 65 height 13
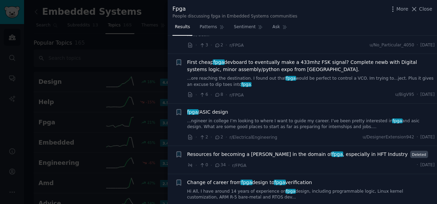
scroll to position [1203, 0]
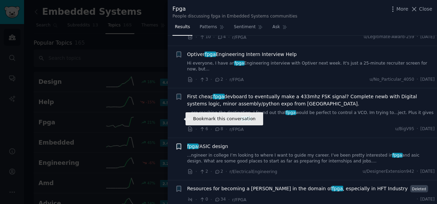
click at [177, 144] on icon "button" at bounding box center [179, 147] width 4 height 6
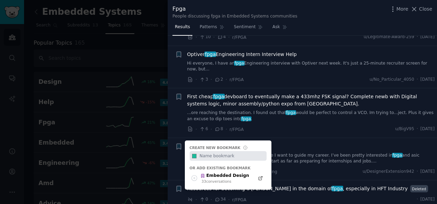
click at [327, 153] on link "...ngineer in college I’m looking to where I want to guide my career. I’ve been…" at bounding box center [311, 159] width 248 height 12
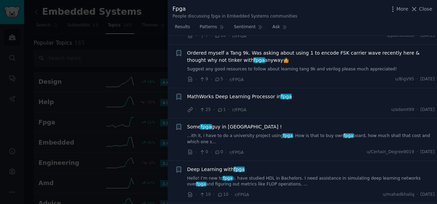
scroll to position [1037, 0]
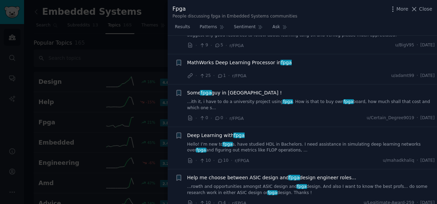
click at [215, 142] on link "Hello! I’m new to fpga s, have studied HDL in Bachelors. I need assistance in s…" at bounding box center [311, 148] width 248 height 12
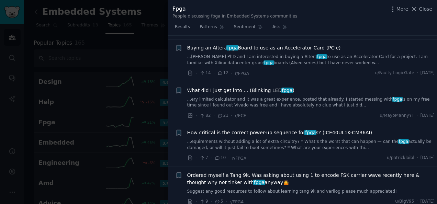
scroll to position [867, 0]
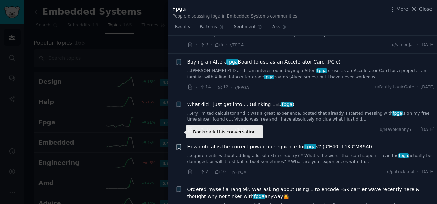
click at [181, 143] on icon "button" at bounding box center [178, 146] width 7 height 7
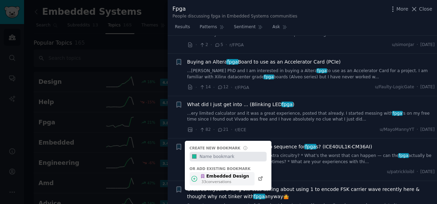
click at [212, 179] on div "33 conversation s" at bounding box center [226, 181] width 48 height 5
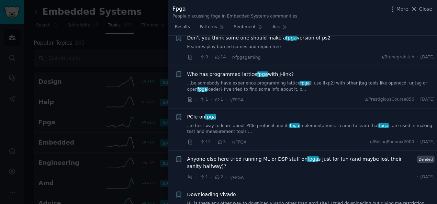
scroll to position [523, 0]
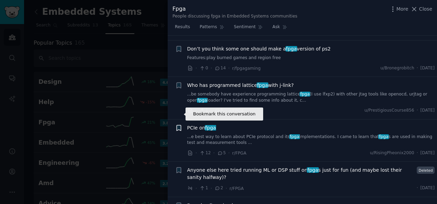
click at [180, 125] on icon "button" at bounding box center [179, 128] width 4 height 6
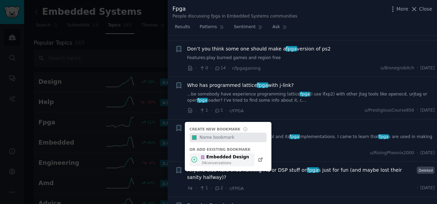
click at [204, 156] on icon at bounding box center [202, 158] width 3 height 4
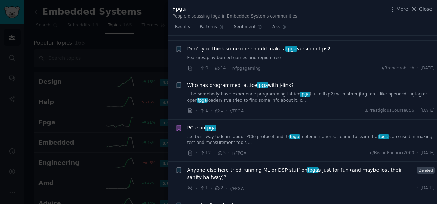
click at [250, 134] on link "...e best way to learn about PCIe protocol and its fpga implementations. I came…" at bounding box center [311, 140] width 248 height 12
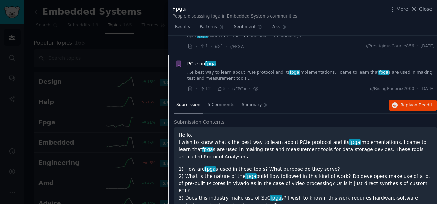
scroll to position [593, 0]
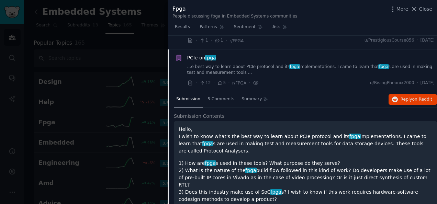
click at [241, 64] on link "...e best way to learn about PCIe protocol and its fpga implementations. I came…" at bounding box center [311, 70] width 248 height 12
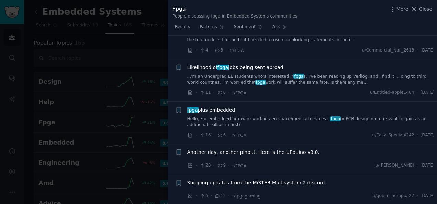
scroll to position [215, 0]
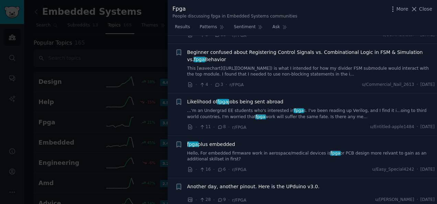
click at [210, 141] on span "fpga plus embedded" at bounding box center [211, 144] width 48 height 7
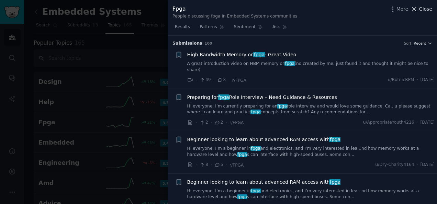
click at [416, 8] on icon at bounding box center [415, 9] width 4 height 4
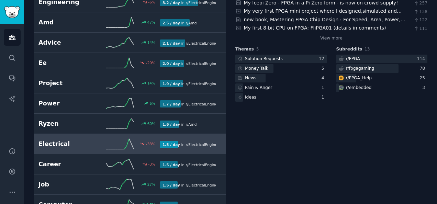
scroll to position [172, 0]
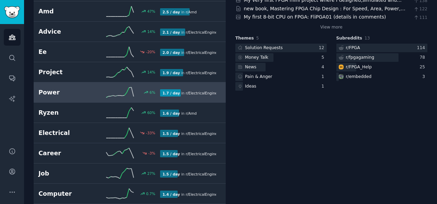
click at [75, 88] on h2 "Power" at bounding box center [69, 92] width 61 height 9
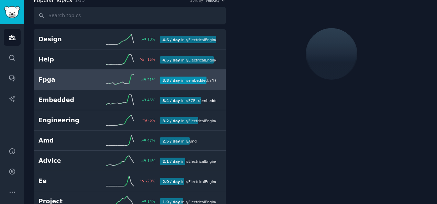
scroll to position [38, 0]
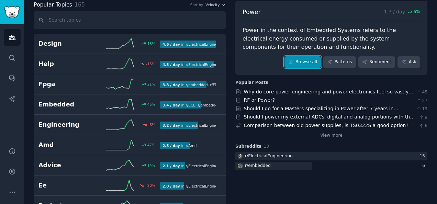
click at [314, 63] on link "Browse all" at bounding box center [303, 62] width 37 height 12
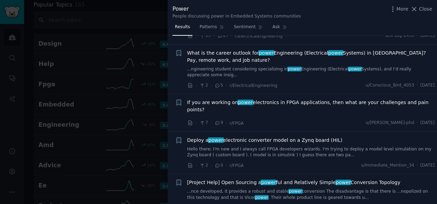
scroll to position [2406, 0]
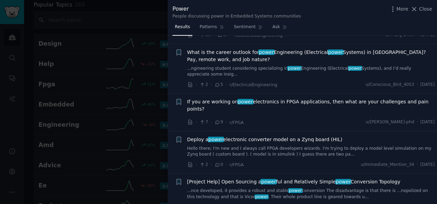
click at [178, 99] on icon "button" at bounding box center [179, 102] width 4 height 6
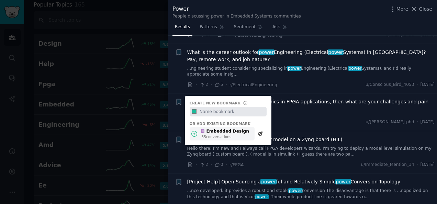
click at [209, 129] on div "Embedded Design" at bounding box center [224, 132] width 49 height 6
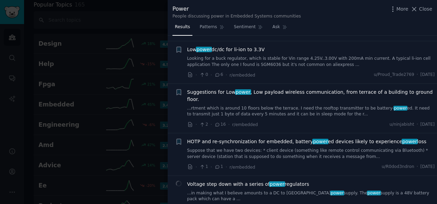
scroll to position [3927, 0]
click at [425, 9] on span "Close" at bounding box center [425, 9] width 13 height 7
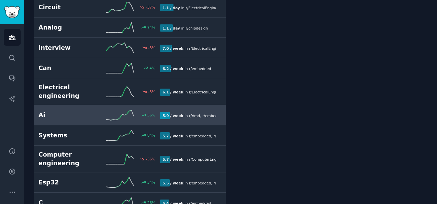
scroll to position [451, 0]
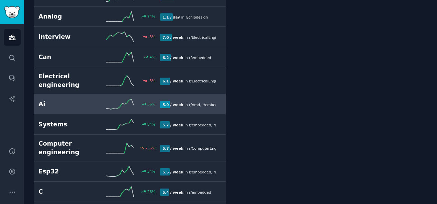
click at [81, 100] on h2 "Ai" at bounding box center [69, 104] width 61 height 9
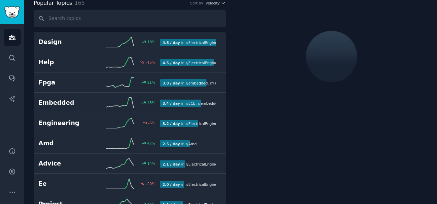
scroll to position [38, 0]
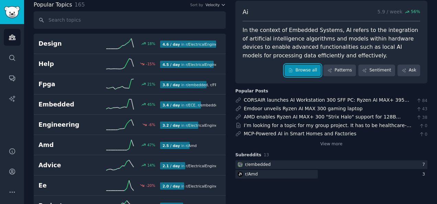
click at [315, 70] on link "Browse all" at bounding box center [303, 71] width 37 height 12
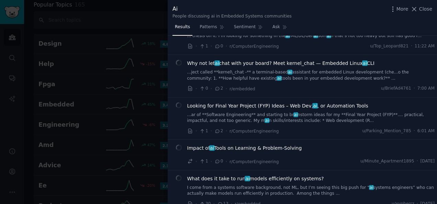
scroll to position [34, 0]
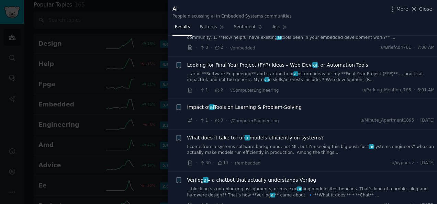
scroll to position [103, 0]
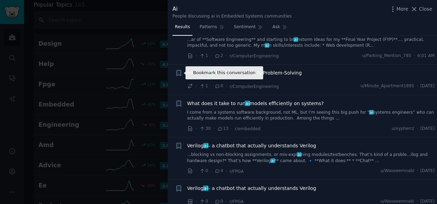
click at [178, 74] on icon "button" at bounding box center [179, 73] width 4 height 6
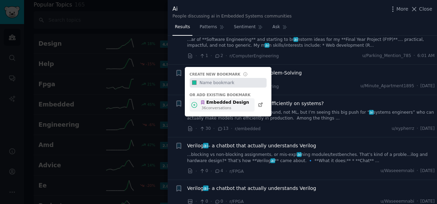
drag, startPoint x: 212, startPoint y: 101, endPoint x: 227, endPoint y: 100, distance: 14.5
click at [212, 102] on div "Embedded Design" at bounding box center [224, 103] width 49 height 6
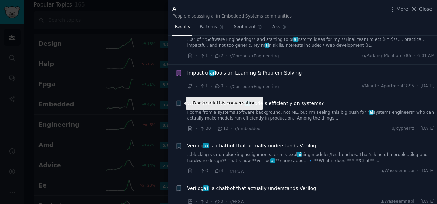
click at [179, 102] on icon "button" at bounding box center [179, 104] width 4 height 6
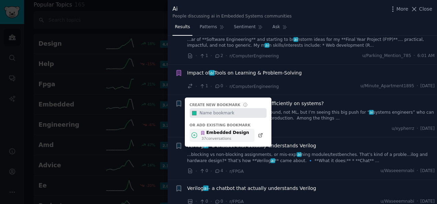
click at [201, 130] on div "Embedded Design" at bounding box center [224, 133] width 49 height 6
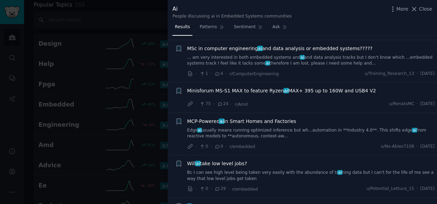
scroll to position [344, 0]
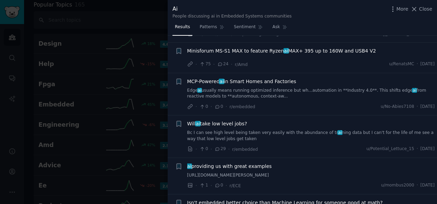
click at [284, 85] on div "MCP-Powered ai in Smart Homes and Factories Edge ai usually means running optim…" at bounding box center [311, 89] width 248 height 22
click at [251, 84] on div "MCP-Powered ai in Smart Homes and Factories Edge ai usually means running optim…" at bounding box center [311, 89] width 248 height 22
click at [248, 88] on link "Edge ai usually means running optimized inference but wh...automation in **Indu…" at bounding box center [311, 94] width 248 height 12
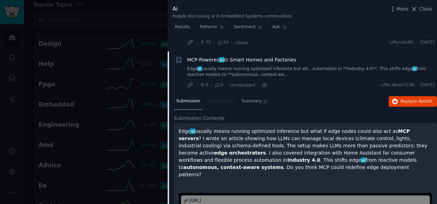
scroll to position [380, 0]
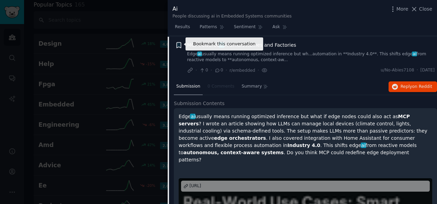
click at [177, 42] on icon "button" at bounding box center [179, 45] width 4 height 6
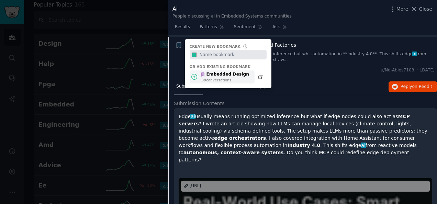
click at [207, 78] on div "38 conversation s" at bounding box center [226, 80] width 48 height 5
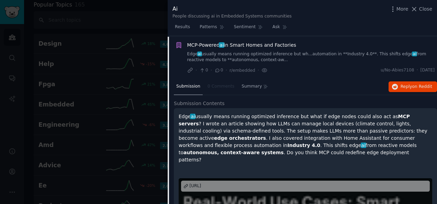
drag, startPoint x: 201, startPoint y: 41, endPoint x: 213, endPoint y: 58, distance: 20.2
click at [202, 42] on span "MCP-Powered ai in Smart Homes and Factories" at bounding box center [241, 45] width 109 height 7
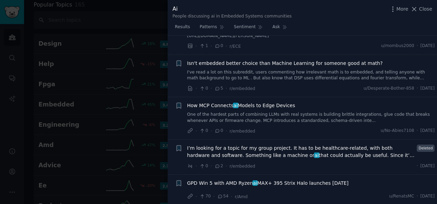
scroll to position [518, 0]
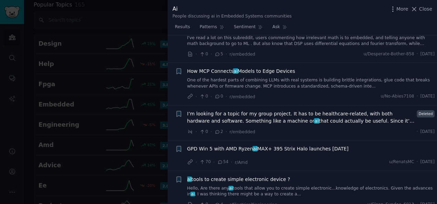
click at [236, 75] on span "How MCP Connects ai Models to Edge Devices" at bounding box center [241, 71] width 108 height 7
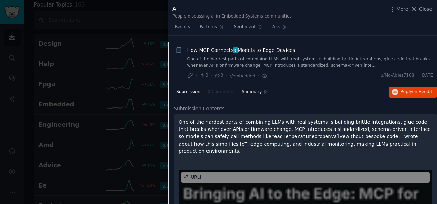
scroll to position [549, 0]
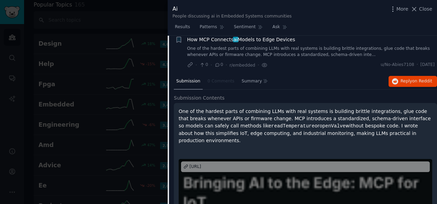
click at [215, 43] on span "How MCP Connects ai Models to Edge Devices" at bounding box center [241, 39] width 108 height 7
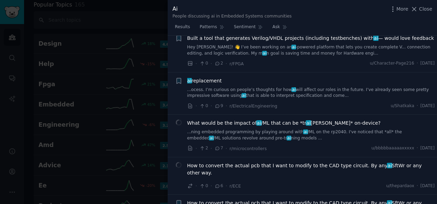
scroll to position [1856, 0]
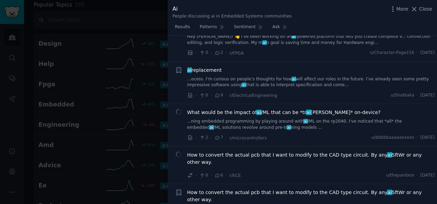
click at [205, 109] on span "What would be the impact of ai /ML that can be *tr ai ned* on-device?" at bounding box center [284, 112] width 194 height 7
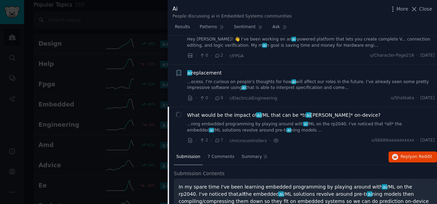
scroll to position [1843, 0]
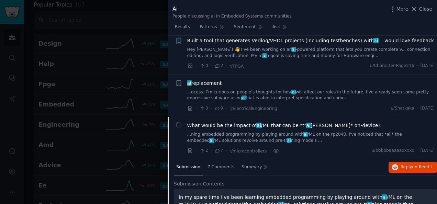
click at [180, 122] on circle at bounding box center [178, 125] width 7 height 7
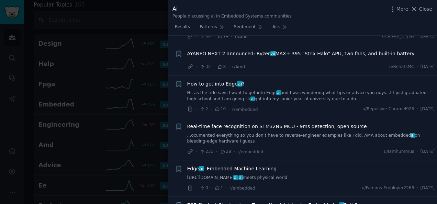
scroll to position [2461, 0]
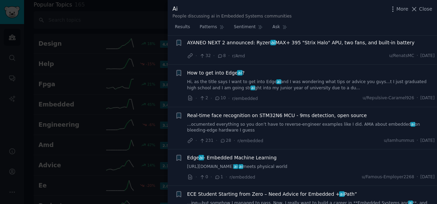
click at [181, 154] on icon "button" at bounding box center [178, 157] width 7 height 7
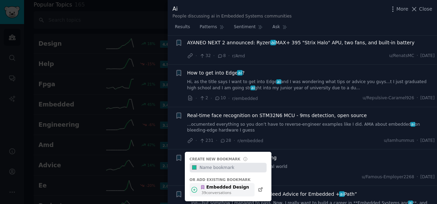
click at [203, 186] on icon at bounding box center [202, 188] width 3 height 4
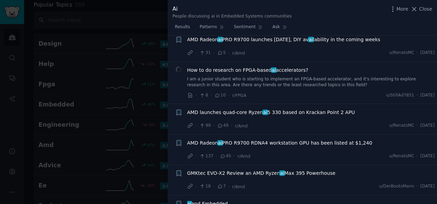
scroll to position [3286, 0]
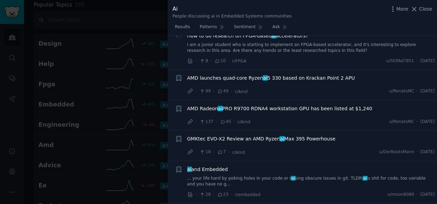
click at [225, 166] on div "ai and Embedded ... your life hard by poking holes in your code or r ai sing ob…" at bounding box center [311, 177] width 248 height 22
click at [211, 166] on span "ai and Embedded" at bounding box center [207, 169] width 41 height 7
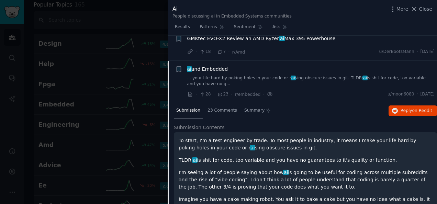
scroll to position [3240, 0]
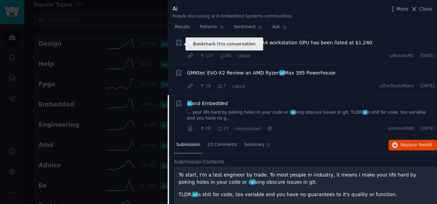
click at [180, 101] on icon "button" at bounding box center [179, 104] width 4 height 6
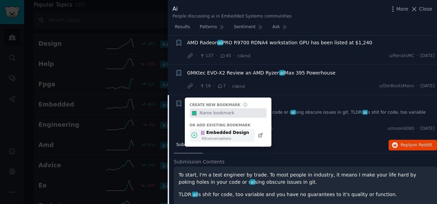
click at [199, 129] on div "Embedded Design 40 conversation s" at bounding box center [222, 135] width 65 height 13
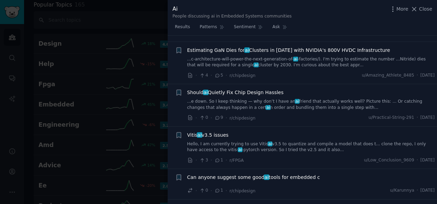
scroll to position [3825, 0]
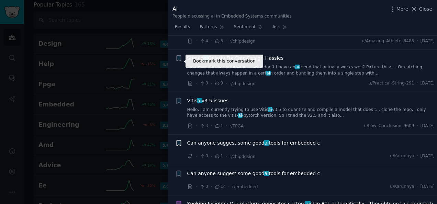
click at [180, 140] on icon "button" at bounding box center [178, 143] width 7 height 7
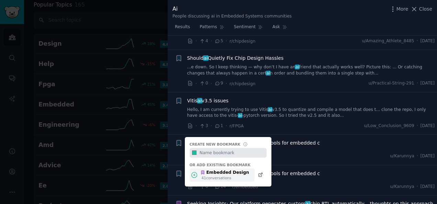
click at [197, 172] on icon at bounding box center [194, 175] width 7 height 7
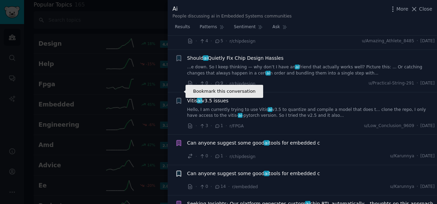
click at [179, 171] on icon "button" at bounding box center [179, 174] width 4 height 6
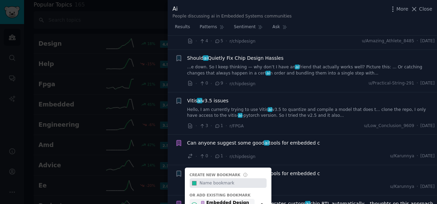
click at [203, 201] on icon at bounding box center [202, 203] width 3 height 4
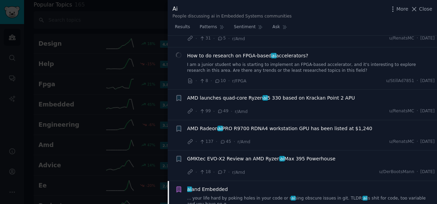
scroll to position [3209, 0]
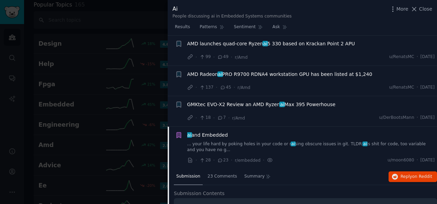
drag, startPoint x: 220, startPoint y: 73, endPoint x: 219, endPoint y: 78, distance: 5.3
click at [220, 132] on span "ai and Embedded" at bounding box center [207, 135] width 41 height 7
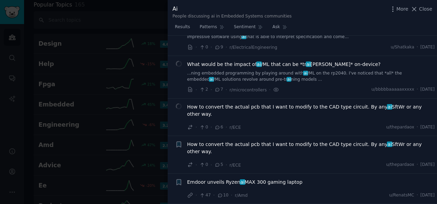
scroll to position [1903, 0]
click at [257, 104] on span "How to convert the actual pcb that I want to modify to the CAD type circuit. By…" at bounding box center [311, 111] width 248 height 14
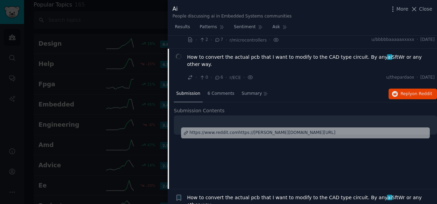
scroll to position [1919, 0]
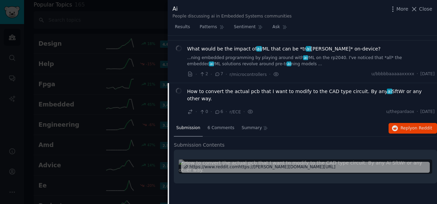
click at [244, 45] on div "What would be the impact of ai /ML that can be *tr ai ned* on-device? ...ning e…" at bounding box center [311, 56] width 248 height 22
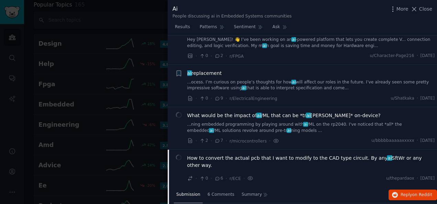
scroll to position [1850, 0]
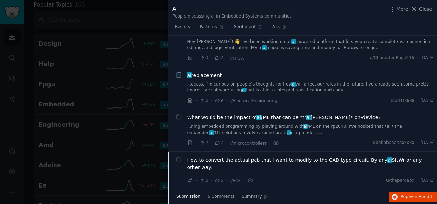
drag, startPoint x: 253, startPoint y: 103, endPoint x: 245, endPoint y: 106, distance: 8.8
click at [256, 115] on span "ai" at bounding box center [259, 118] width 6 height 6
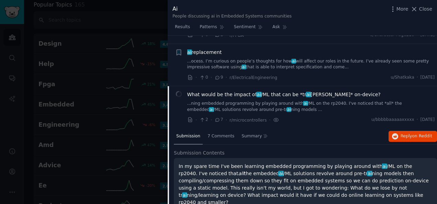
scroll to position [1911, 0]
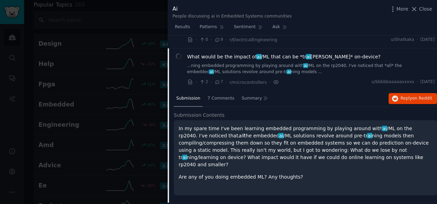
click at [285, 79] on div "· 2 · 7 · r/microcontrollers · u/bbbbbaaaaaxxxxx · Fri 8/1/2025" at bounding box center [311, 82] width 248 height 7
click at [318, 53] on div "What would be the impact of ai /ML that can be *tr ai ned* on-device? ...ning e…" at bounding box center [311, 64] width 248 height 22
drag, startPoint x: 427, startPoint y: 7, endPoint x: 434, endPoint y: 0, distance: 10.0
click at [426, 7] on span "Close" at bounding box center [425, 9] width 13 height 7
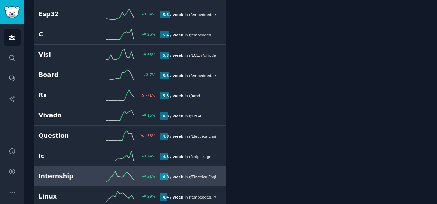
scroll to position [623, 0]
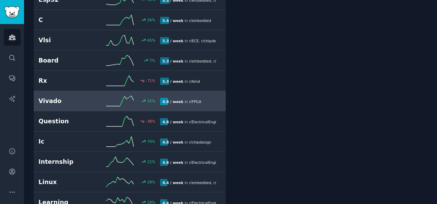
click at [95, 97] on h2 "Vivado" at bounding box center [69, 101] width 61 height 9
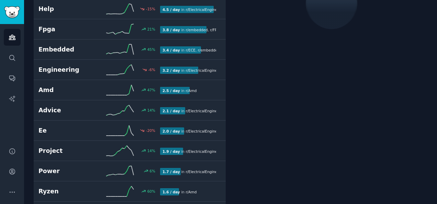
scroll to position [38, 0]
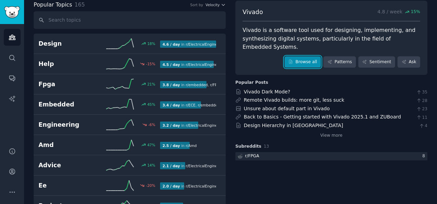
click at [310, 66] on link "Browse all" at bounding box center [303, 62] width 37 height 12
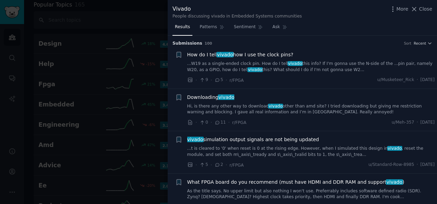
click at [202, 56] on span "How do I tell vivado how I use the clock pins?" at bounding box center [240, 54] width 106 height 7
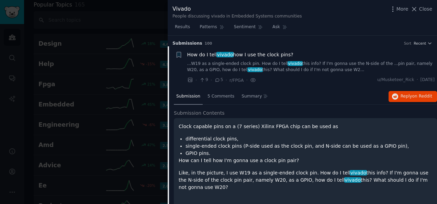
scroll to position [11, 0]
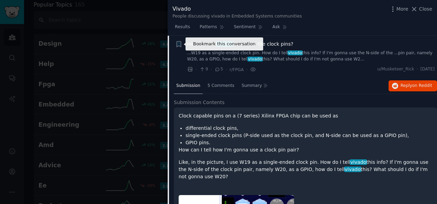
click at [180, 44] on icon "button" at bounding box center [179, 45] width 4 height 6
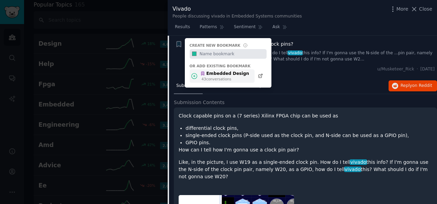
click at [196, 78] on icon at bounding box center [194, 76] width 7 height 7
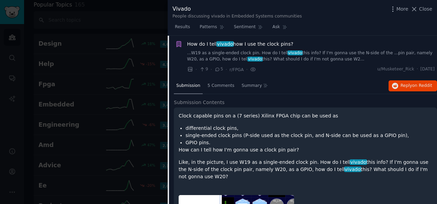
click at [278, 44] on span "How do I tell vivado how I use the clock pins?" at bounding box center [240, 44] width 106 height 7
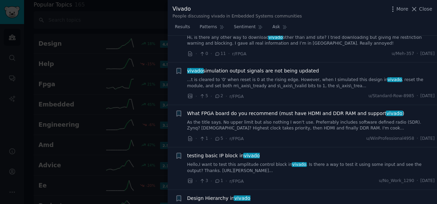
scroll to position [79, 0]
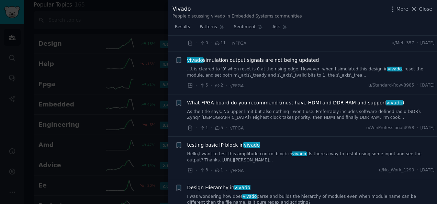
click at [243, 104] on span "What FPGA board do you recommend (must have HDMI and DDR RAM and support vivado…" at bounding box center [295, 102] width 217 height 7
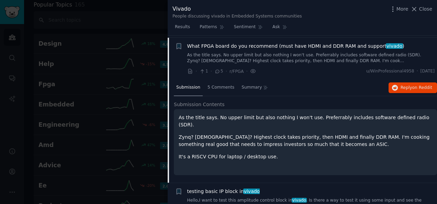
scroll to position [138, 0]
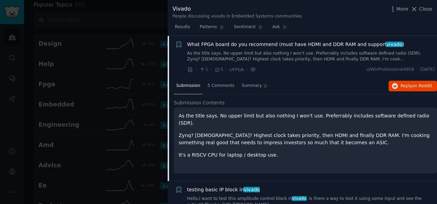
click at [236, 46] on span "What FPGA board do you recommend (must have HDMI and DDR RAM and support vivado…" at bounding box center [295, 44] width 217 height 7
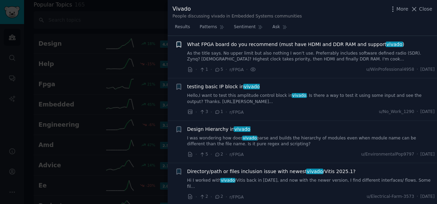
click at [184, 46] on div "Bookmark this conversation + What FPGA board do you recommend (must have HDMI a…" at bounding box center [305, 57] width 260 height 33
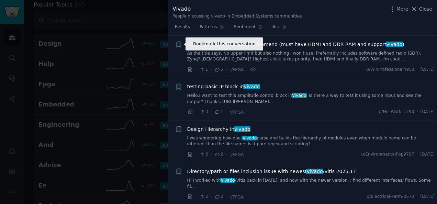
click at [181, 44] on icon "button" at bounding box center [178, 44] width 7 height 7
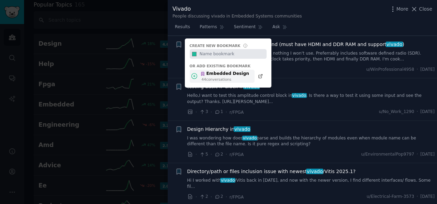
click at [196, 77] on icon at bounding box center [194, 76] width 7 height 7
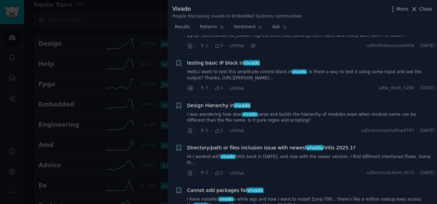
scroll to position [172, 0]
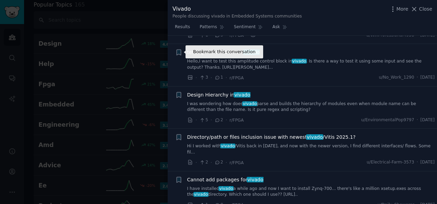
click at [177, 53] on icon "button" at bounding box center [179, 53] width 4 height 6
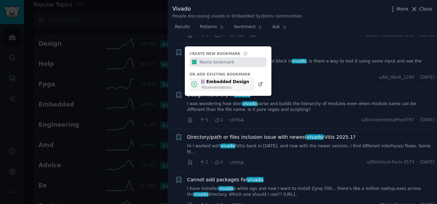
click at [191, 83] on icon at bounding box center [194, 84] width 7 height 7
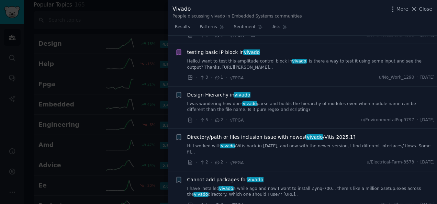
scroll to position [207, 0]
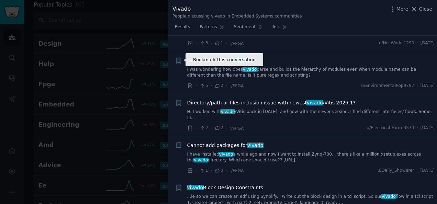
click at [178, 58] on icon "button" at bounding box center [179, 61] width 4 height 6
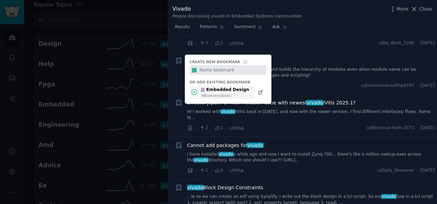
click at [205, 86] on div "Embedded Design 46 conversation s" at bounding box center [222, 92] width 65 height 13
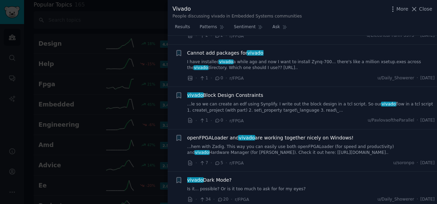
scroll to position [310, 0]
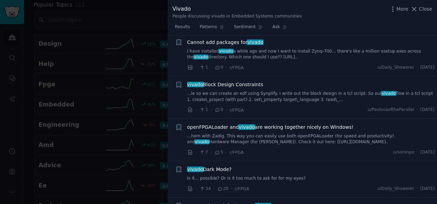
click at [216, 81] on span "vivado Block Design Constraints" at bounding box center [225, 84] width 76 height 7
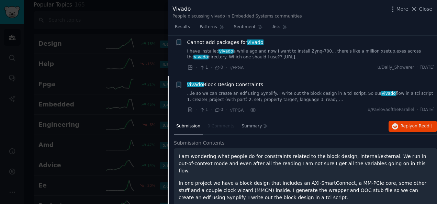
scroll to position [343, 0]
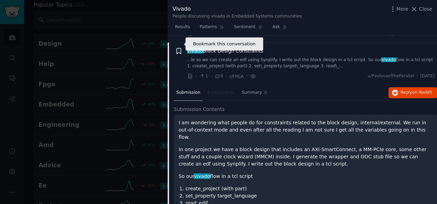
click at [179, 48] on icon "button" at bounding box center [179, 51] width 4 height 6
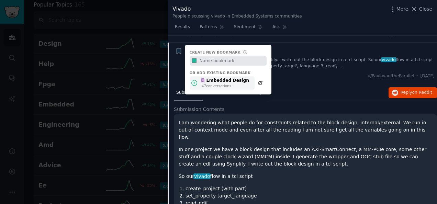
click at [200, 78] on icon at bounding box center [202, 80] width 5 height 5
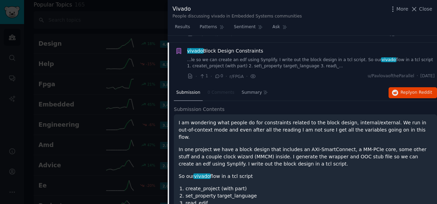
click at [208, 57] on link "...le so we can create an edf using Synplify. I write out the block design in a…" at bounding box center [311, 63] width 248 height 12
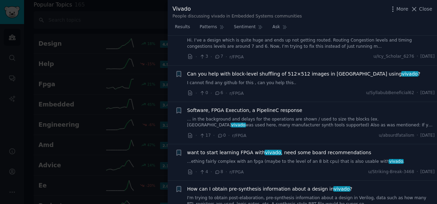
scroll to position [653, 0]
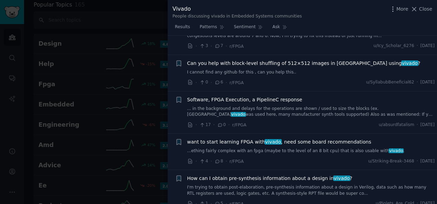
click at [203, 91] on li "Bookmark this conversation + Software, FPGA Execution, a PipelineC response ...…" at bounding box center [303, 112] width 270 height 42
click at [207, 96] on span "Software, FPGA Execution, a PipelineC response" at bounding box center [244, 99] width 115 height 7
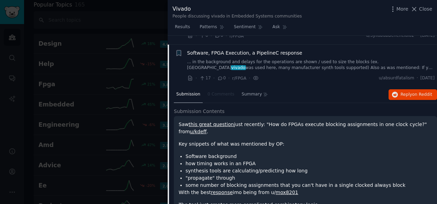
scroll to position [701, 0]
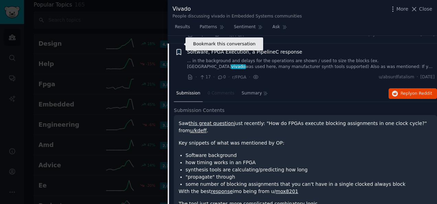
click at [181, 49] on icon "button" at bounding box center [179, 52] width 4 height 6
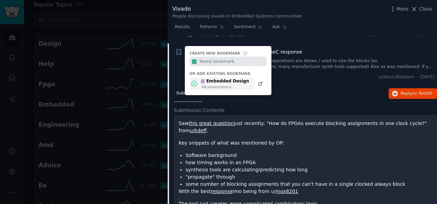
click at [200, 77] on div "Embedded Design 48 conversation s" at bounding box center [222, 83] width 65 height 13
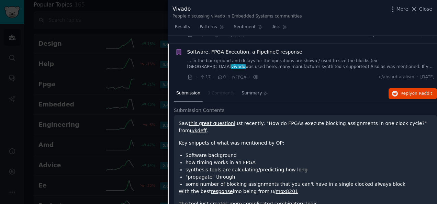
click at [215, 48] on span "Software, FPGA Execution, a PipelineC response" at bounding box center [244, 51] width 115 height 7
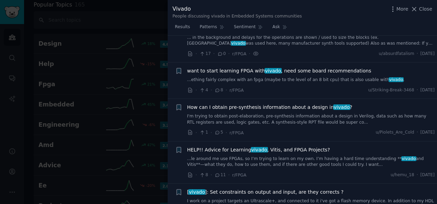
scroll to position [735, 0]
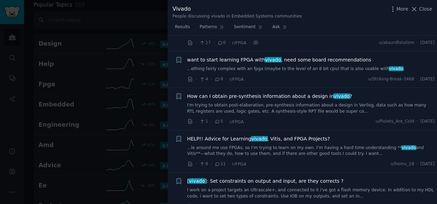
click at [243, 56] on span "want to start learning FPGA with vivado , need some board recommendations" at bounding box center [279, 59] width 184 height 7
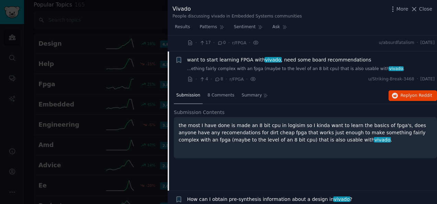
scroll to position [743, 0]
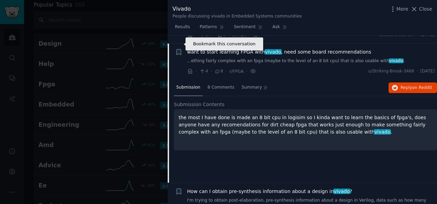
click at [180, 50] on icon "button" at bounding box center [179, 53] width 4 height 6
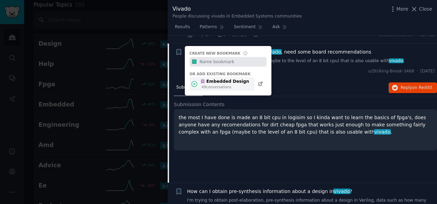
click at [205, 79] on icon at bounding box center [202, 81] width 5 height 5
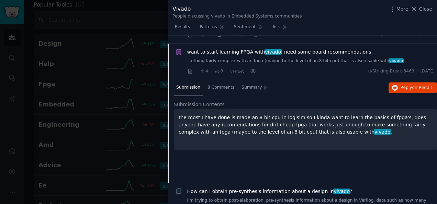
click at [239, 48] on span "want to start learning FPGA with vivado , need some board recommendations" at bounding box center [279, 51] width 184 height 7
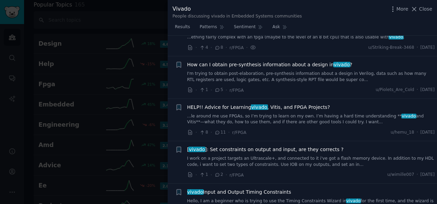
scroll to position [777, 0]
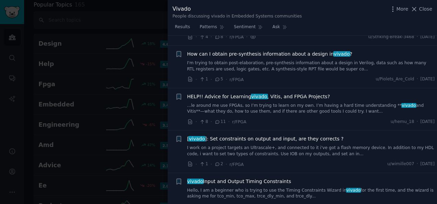
click at [222, 51] on span "How can I obtain pre-synthesis information about a design in vivado ?" at bounding box center [269, 54] width 165 height 7
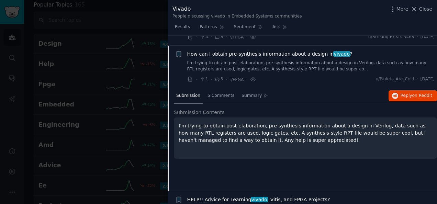
scroll to position [779, 0]
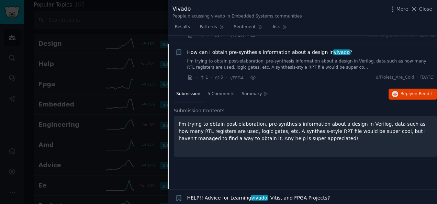
click at [222, 49] on span "How can I obtain pre-synthesis information about a design in vivado ?" at bounding box center [269, 52] width 165 height 7
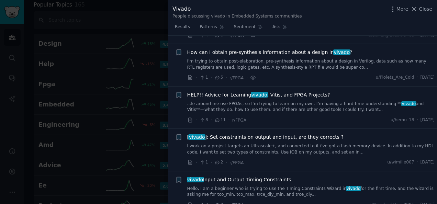
scroll to position [813, 0]
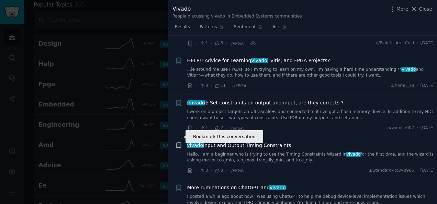
click at [179, 143] on icon "button" at bounding box center [179, 146] width 4 height 6
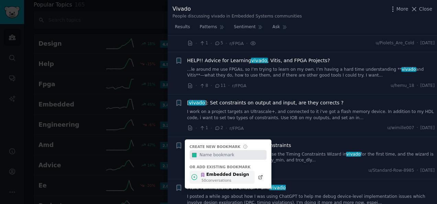
click at [197, 174] on icon at bounding box center [194, 177] width 7 height 7
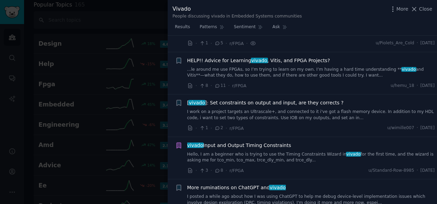
scroll to position [779, 0]
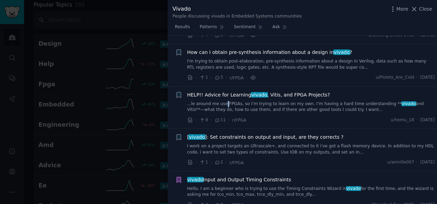
click at [222, 91] on div "HELP!! Advice for Learning vivado , Vitis, and FPGA Projects? ...le around me u…" at bounding box center [311, 102] width 248 height 22
click at [221, 91] on span "HELP!! Advice for Learning vivado , Vitis, and FPGA Projects?" at bounding box center [258, 94] width 143 height 7
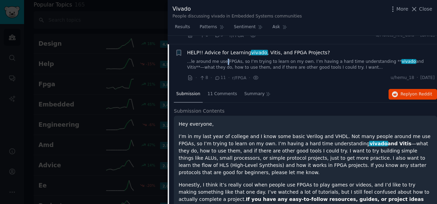
scroll to position [822, 0]
click at [220, 49] on div "HELP!! Advice for Learning vivado , Vitis, and FPGA Projects? ...le around me u…" at bounding box center [311, 60] width 248 height 22
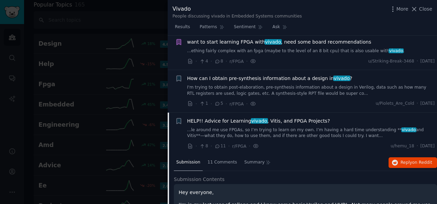
click at [214, 75] on span "How can I obtain pre-synthesis information about a design in vivado ?" at bounding box center [269, 78] width 165 height 7
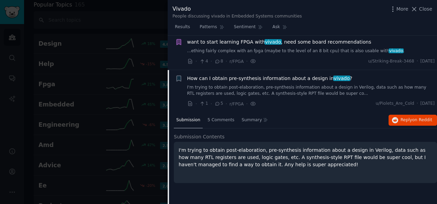
scroll to position [779, 0]
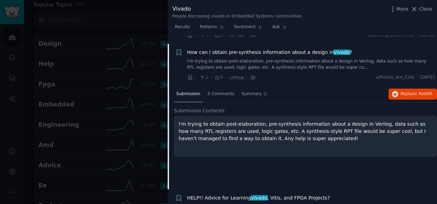
click at [223, 49] on span "How can I obtain pre-synthesis information about a design in vivado ?" at bounding box center [269, 52] width 165 height 7
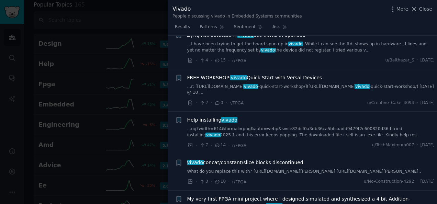
scroll to position [1501, 0]
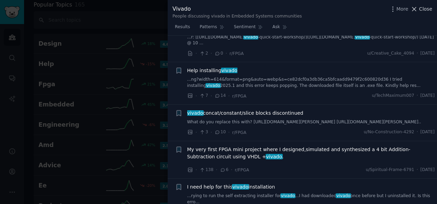
click at [432, 8] on span "Close" at bounding box center [425, 9] width 13 height 7
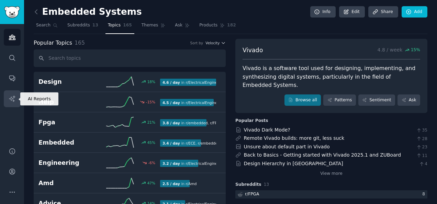
click at [18, 105] on link "AI Reports" at bounding box center [12, 98] width 17 height 17
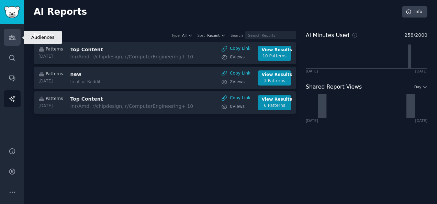
click at [14, 42] on link "Audiences" at bounding box center [12, 37] width 17 height 17
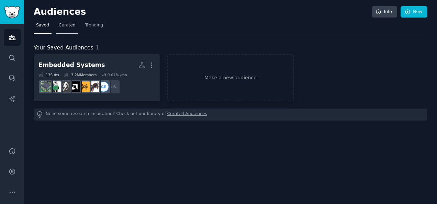
click at [68, 25] on span "Curated" at bounding box center [67, 25] width 17 height 6
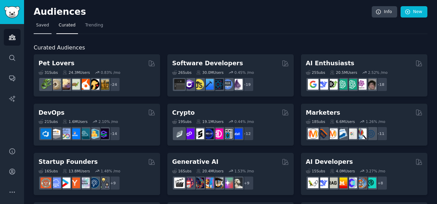
click at [45, 30] on link "Saved" at bounding box center [43, 27] width 18 height 14
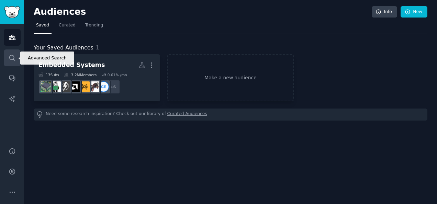
click at [19, 58] on link "Search" at bounding box center [12, 58] width 17 height 17
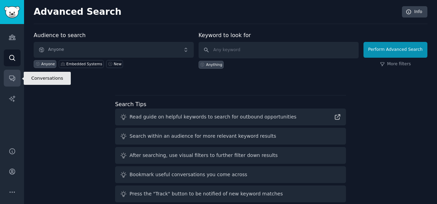
click at [7, 77] on link "Conversations" at bounding box center [12, 78] width 17 height 17
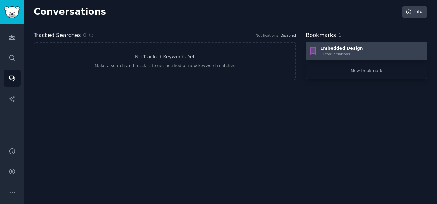
click at [361, 50] on div "Embedded Design 51 conversation s" at bounding box center [366, 51] width 117 height 11
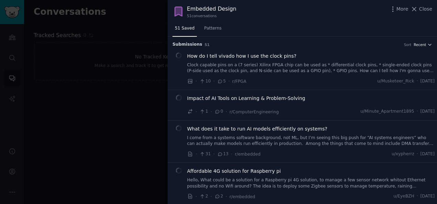
click at [416, 44] on span "Recent" at bounding box center [420, 44] width 12 height 5
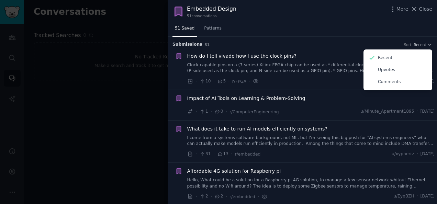
click at [371, 22] on div "Embedded Design 51 conversation s More Close" at bounding box center [303, 11] width 270 height 23
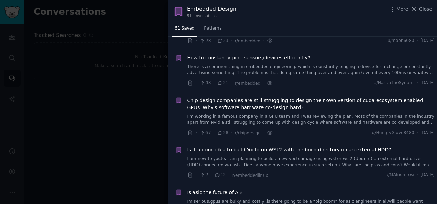
scroll to position [1306, 0]
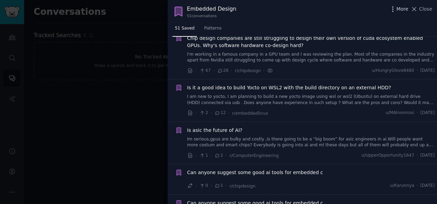
click at [404, 6] on span "More" at bounding box center [403, 9] width 12 height 7
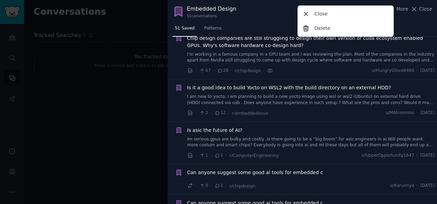
click at [254, 20] on div "Embedded Design 51 conversation s More Close Delete Close" at bounding box center [303, 11] width 270 height 23
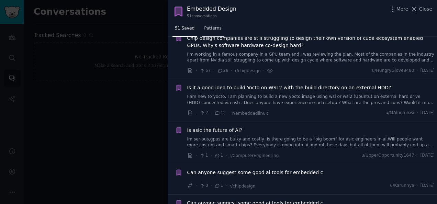
click at [212, 26] on span "Patterns" at bounding box center [212, 28] width 17 height 6
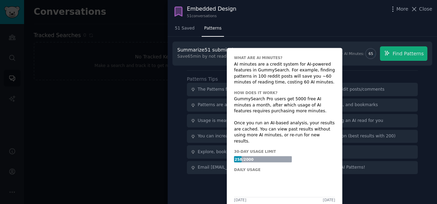
click at [370, 53] on span "65" at bounding box center [371, 53] width 10 height 5
click at [372, 56] on circle at bounding box center [371, 54] width 8 height 8
click at [373, 58] on icon at bounding box center [371, 54] width 10 height 10
click at [364, 48] on div "AI Minutes: 65" at bounding box center [358, 53] width 40 height 11
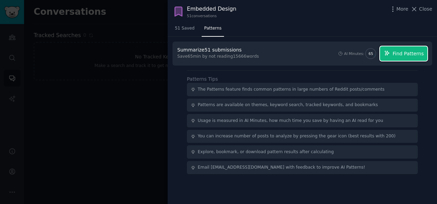
click at [415, 54] on span "Find Patterns" at bounding box center [408, 53] width 31 height 7
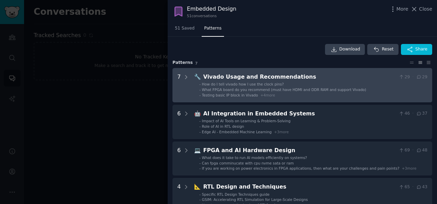
click at [189, 75] on Recommendations "7 🔧 Vivado Usage and Recommendations 29 · 29 - How do I tell vivado how I use t…" at bounding box center [303, 85] width 260 height 34
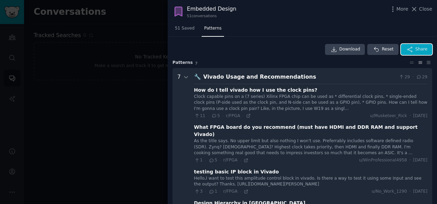
click at [423, 49] on span "Share" at bounding box center [422, 49] width 12 height 6
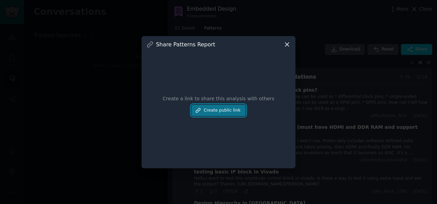
click at [219, 114] on button "Create public link" at bounding box center [218, 111] width 54 height 12
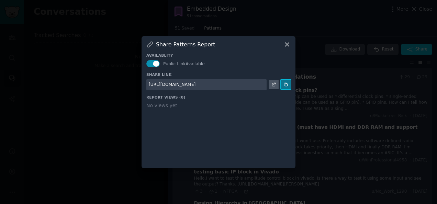
click at [285, 84] on icon at bounding box center [285, 84] width 3 height 3
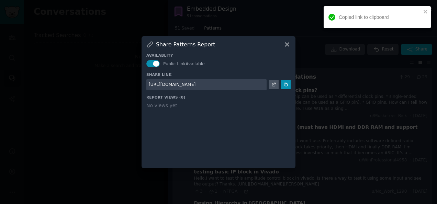
click at [287, 21] on div at bounding box center [218, 102] width 437 height 204
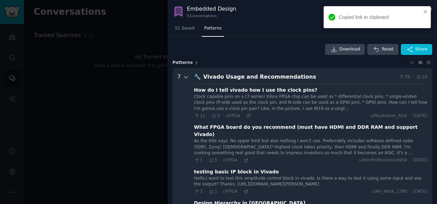
click at [186, 75] on icon at bounding box center [186, 77] width 6 height 6
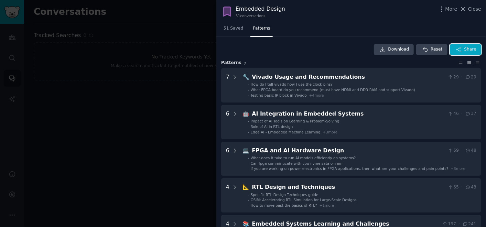
click at [437, 46] on span "Share" at bounding box center [470, 49] width 12 height 6
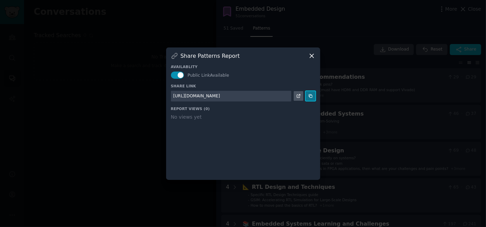
click at [309, 95] on icon at bounding box center [310, 96] width 5 height 5
